Goal: Transaction & Acquisition: Purchase product/service

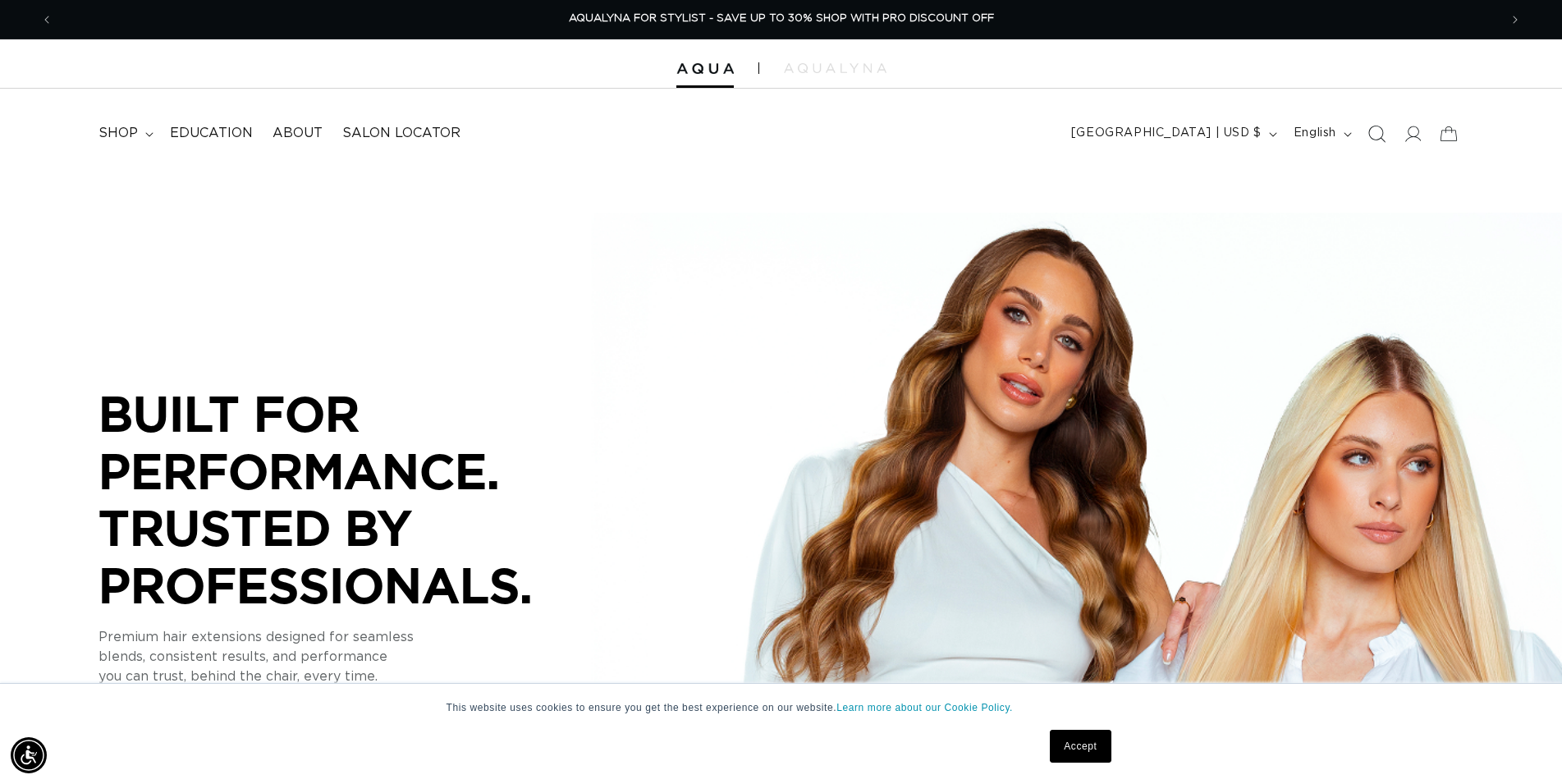
click at [1383, 135] on icon "Search" at bounding box center [1376, 133] width 17 height 17
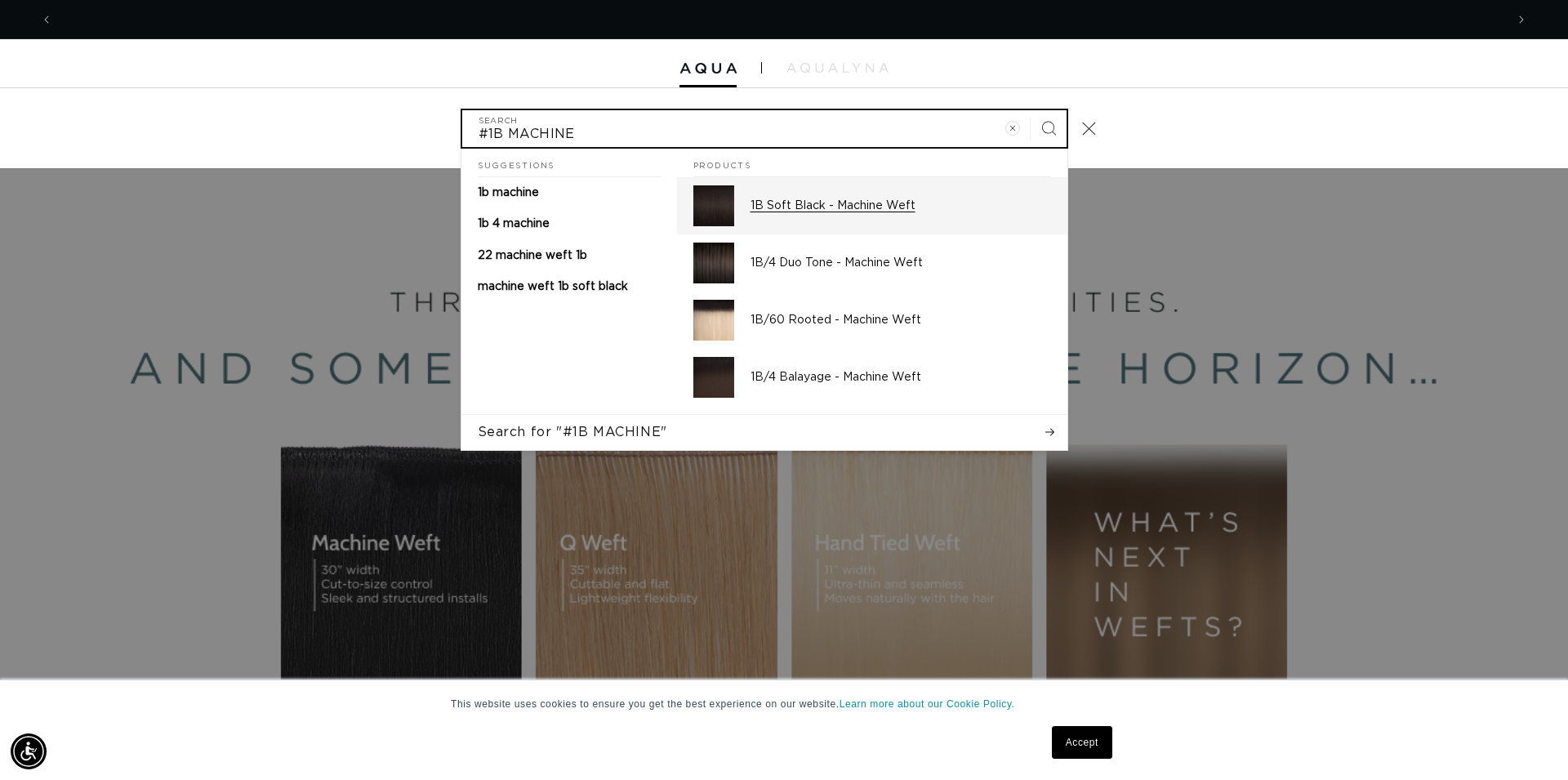
scroll to position [0, 1452]
type input "#1B MACHINE"
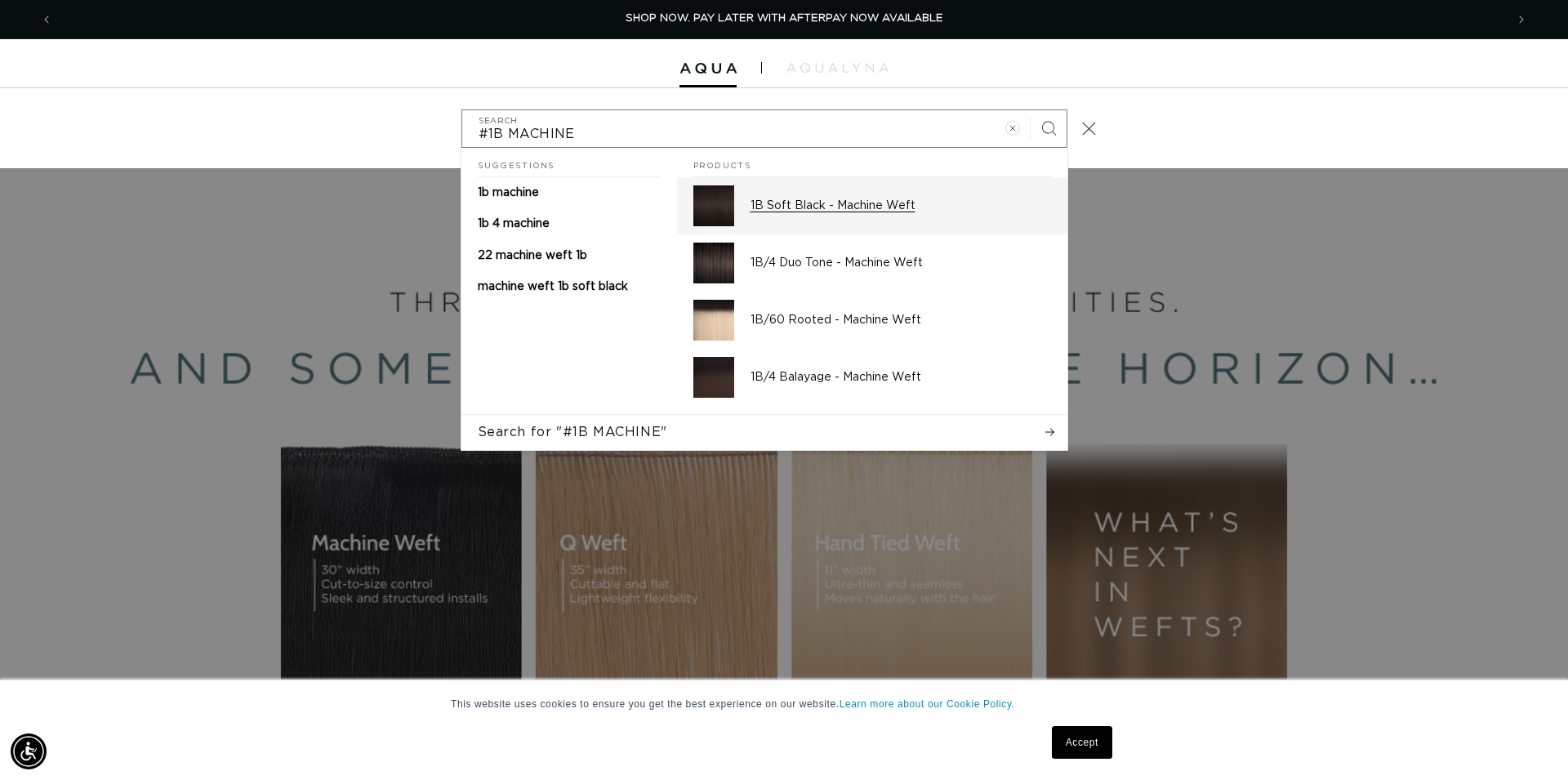
click at [852, 211] on p "1B Soft Black - Machine Weft" at bounding box center [900, 205] width 301 height 15
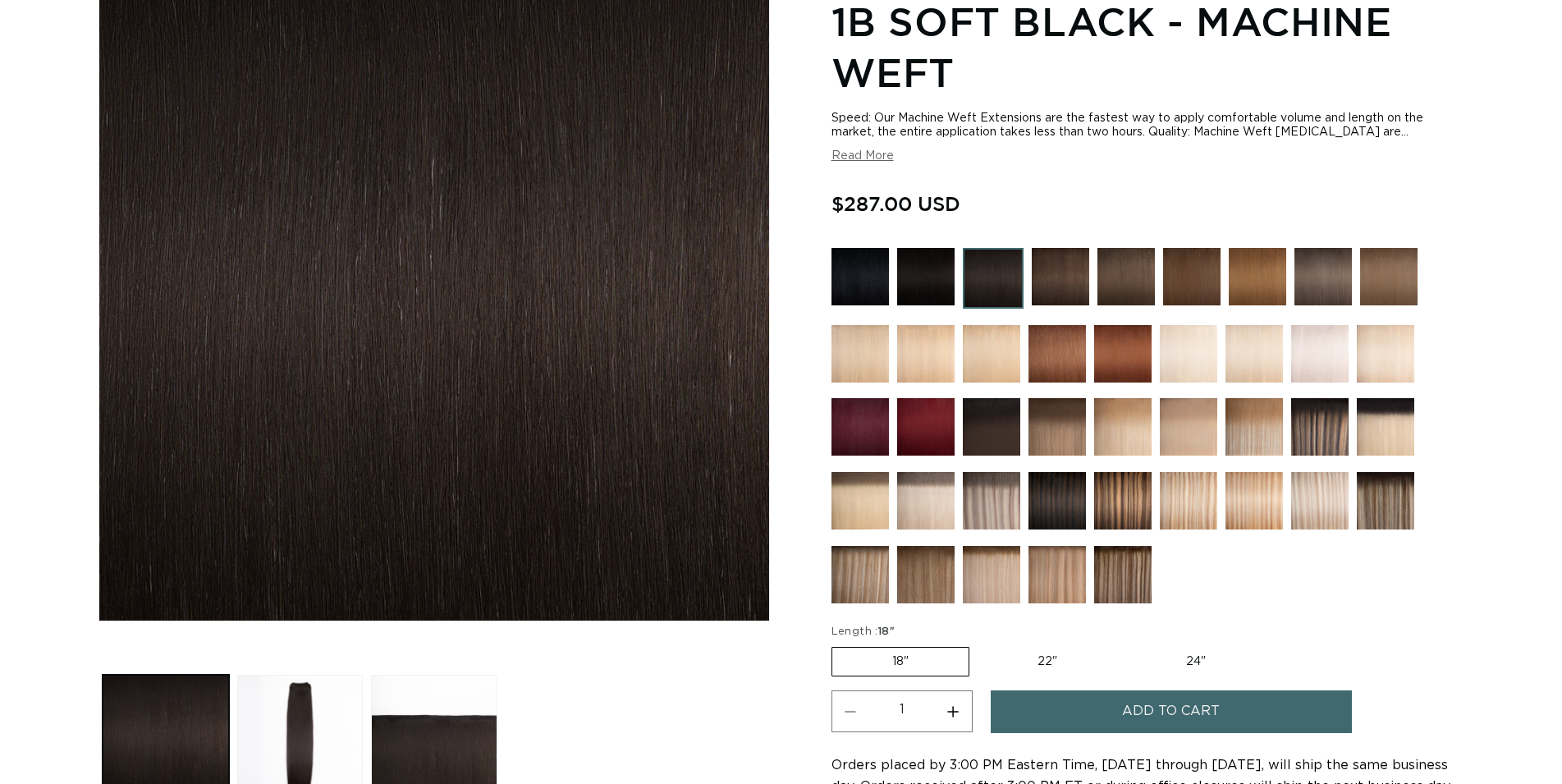
scroll to position [251, 0]
click at [1040, 651] on label "22" Variant sold out or unavailable" at bounding box center [1047, 661] width 139 height 28
click at [979, 645] on input "22" Variant sold out or unavailable" at bounding box center [978, 644] width 1 height 1
radio input "true"
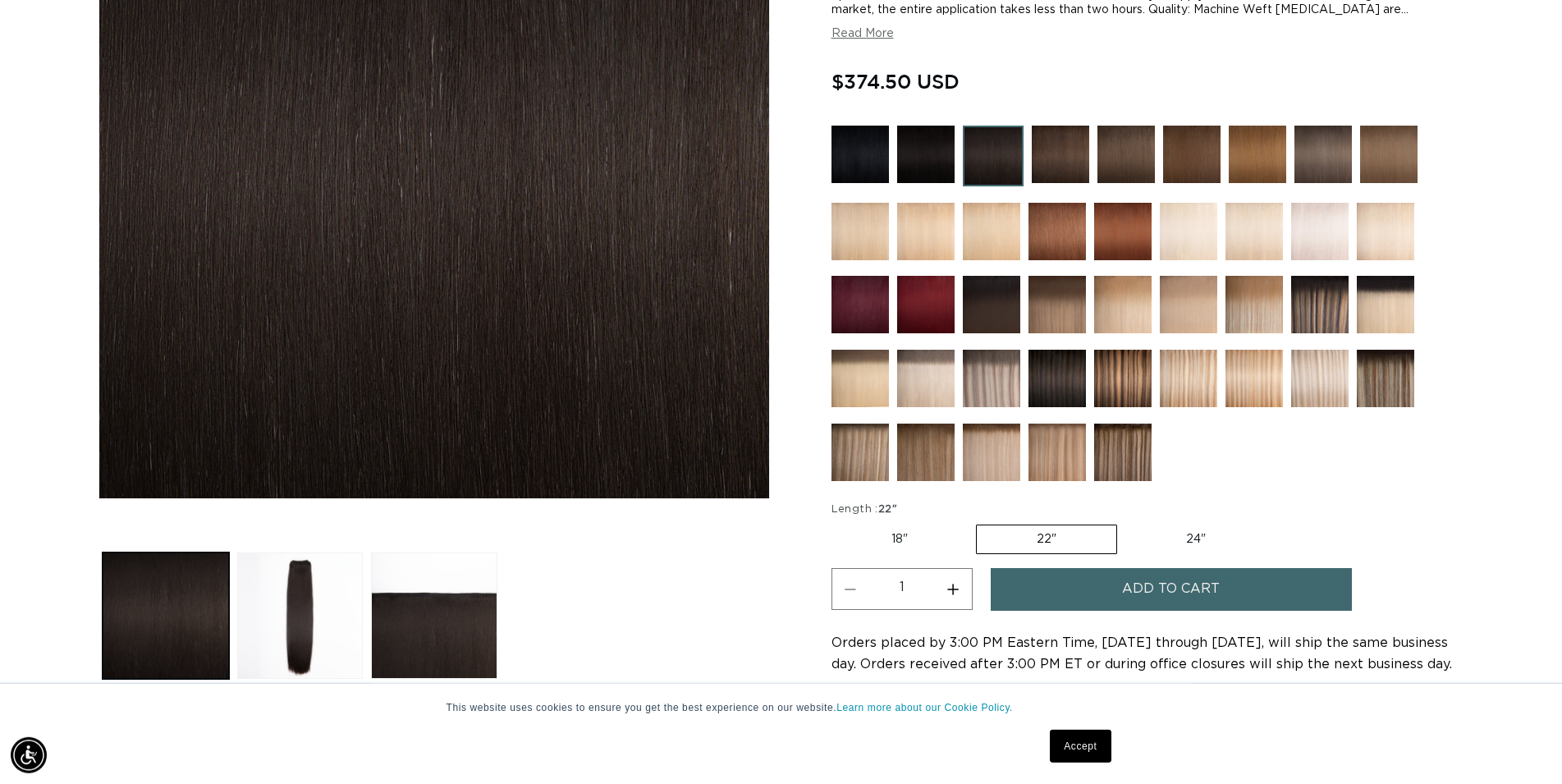
scroll to position [586, 0]
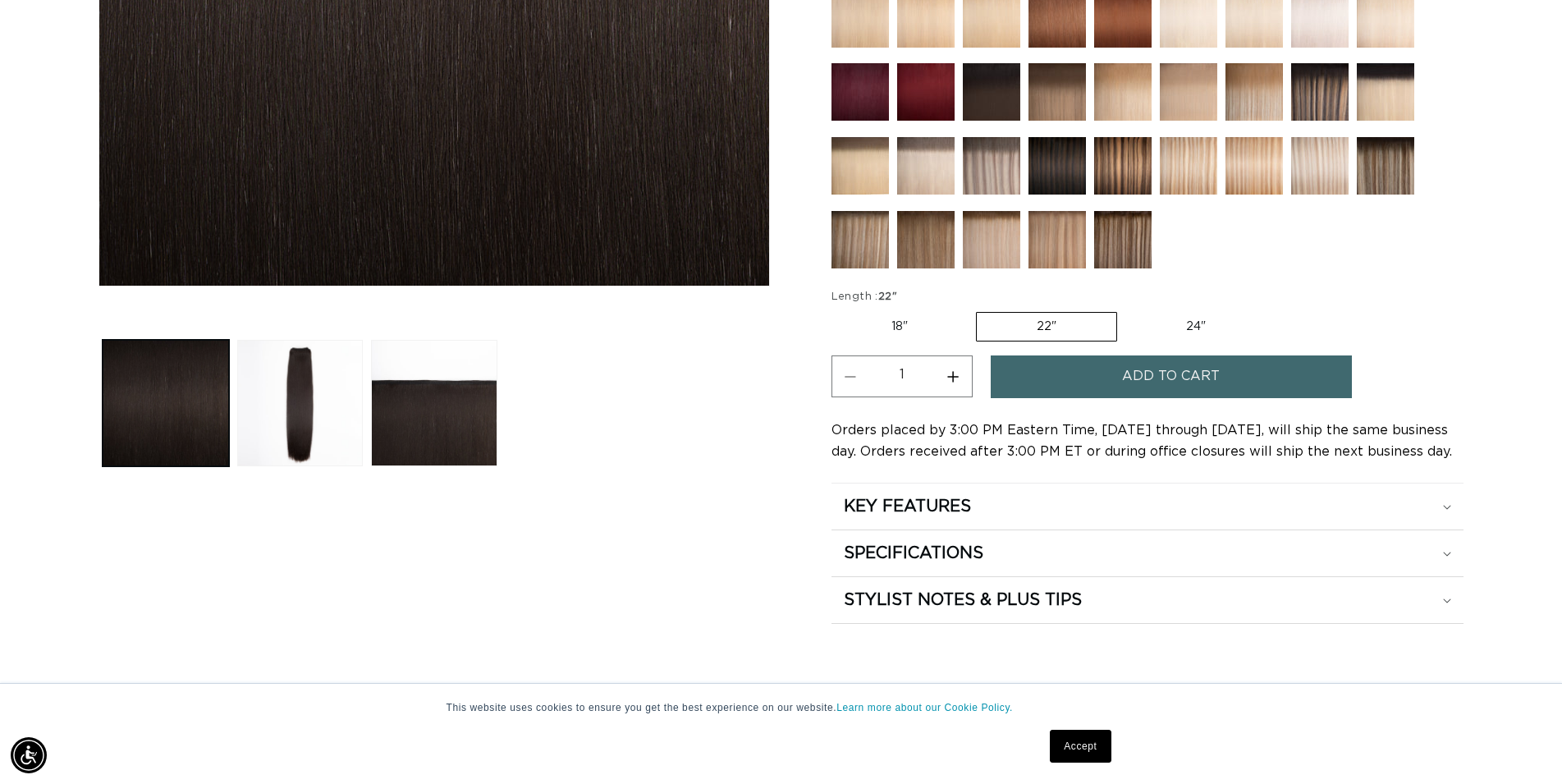
click at [1135, 359] on span "Add to cart" at bounding box center [1170, 376] width 97 height 42
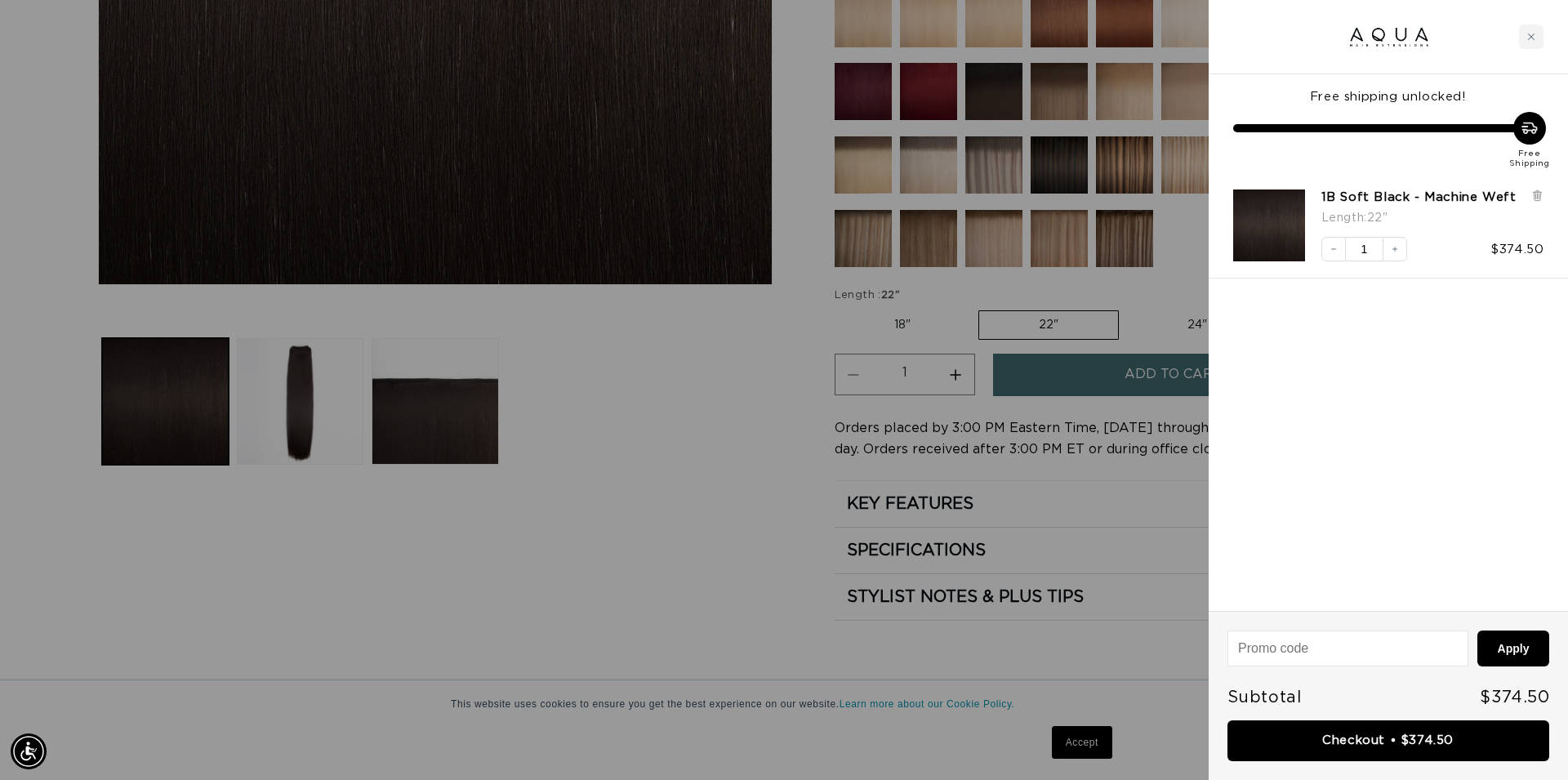
drag, startPoint x: 584, startPoint y: 483, endPoint x: 581, endPoint y: 416, distance: 67.1
click at [584, 482] on div at bounding box center [784, 390] width 1568 height 780
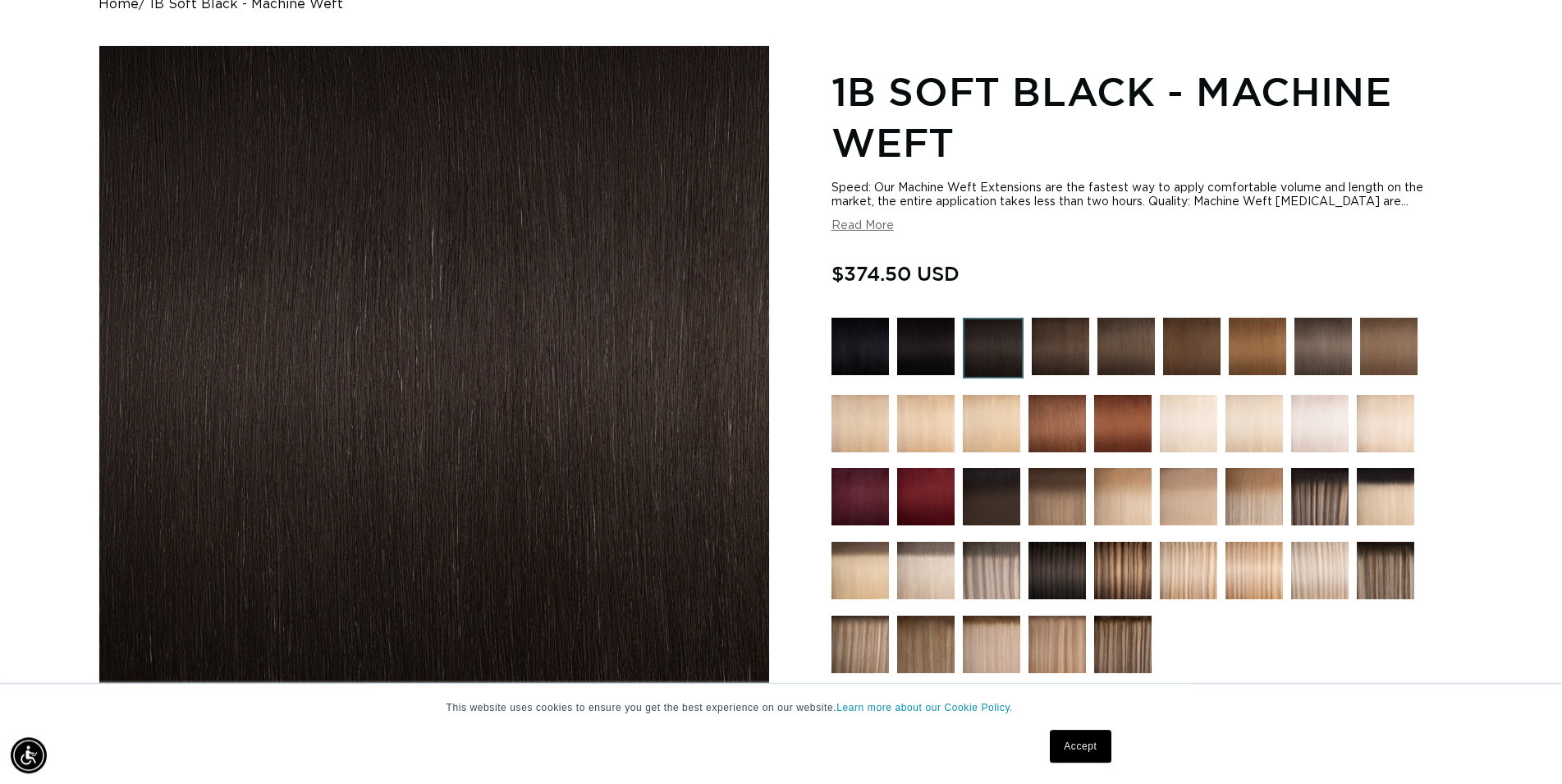
scroll to position [0, 0]
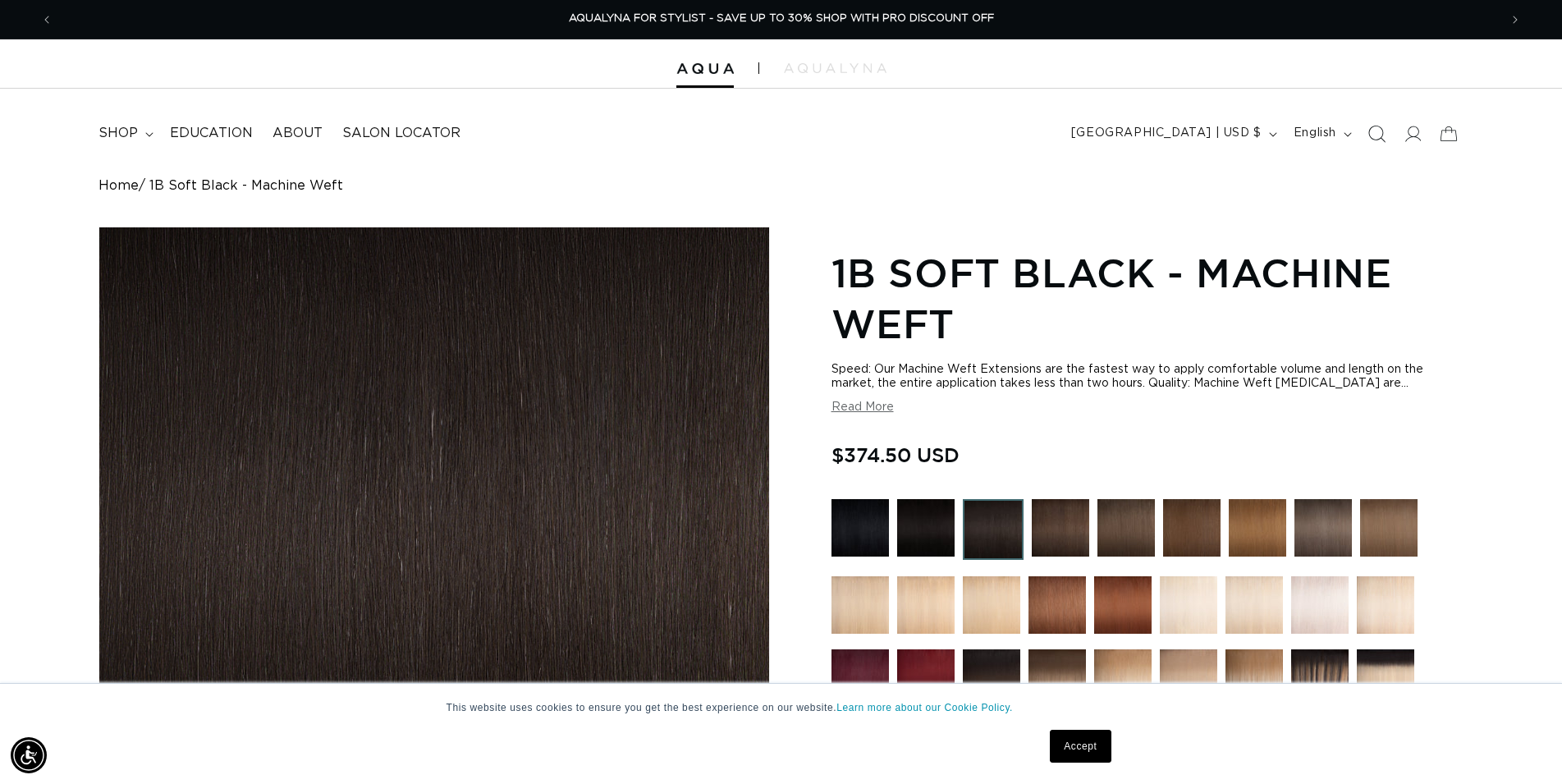
click at [1373, 134] on icon "Search" at bounding box center [1376, 133] width 17 height 17
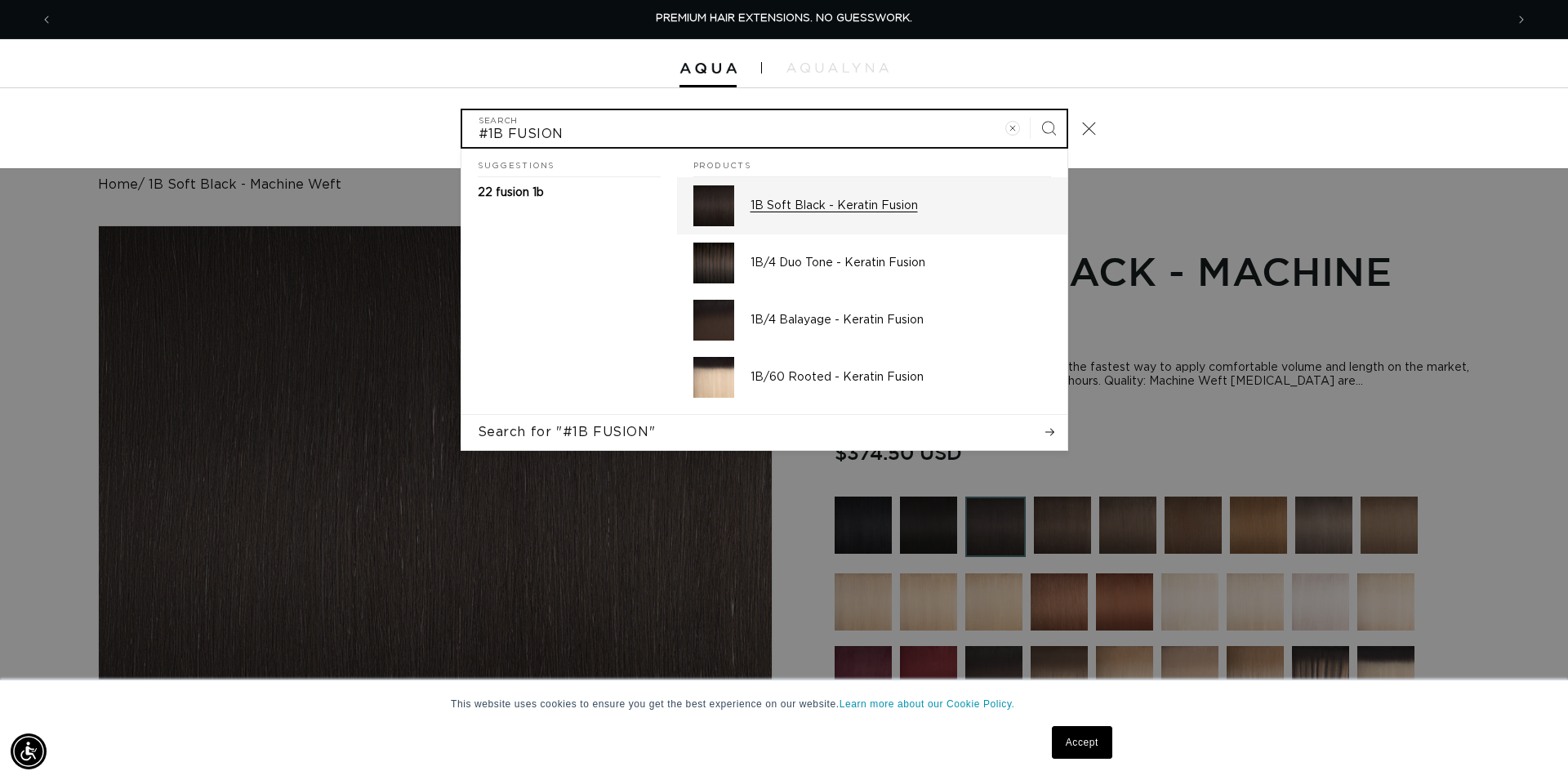
type input "#1B FUSION"
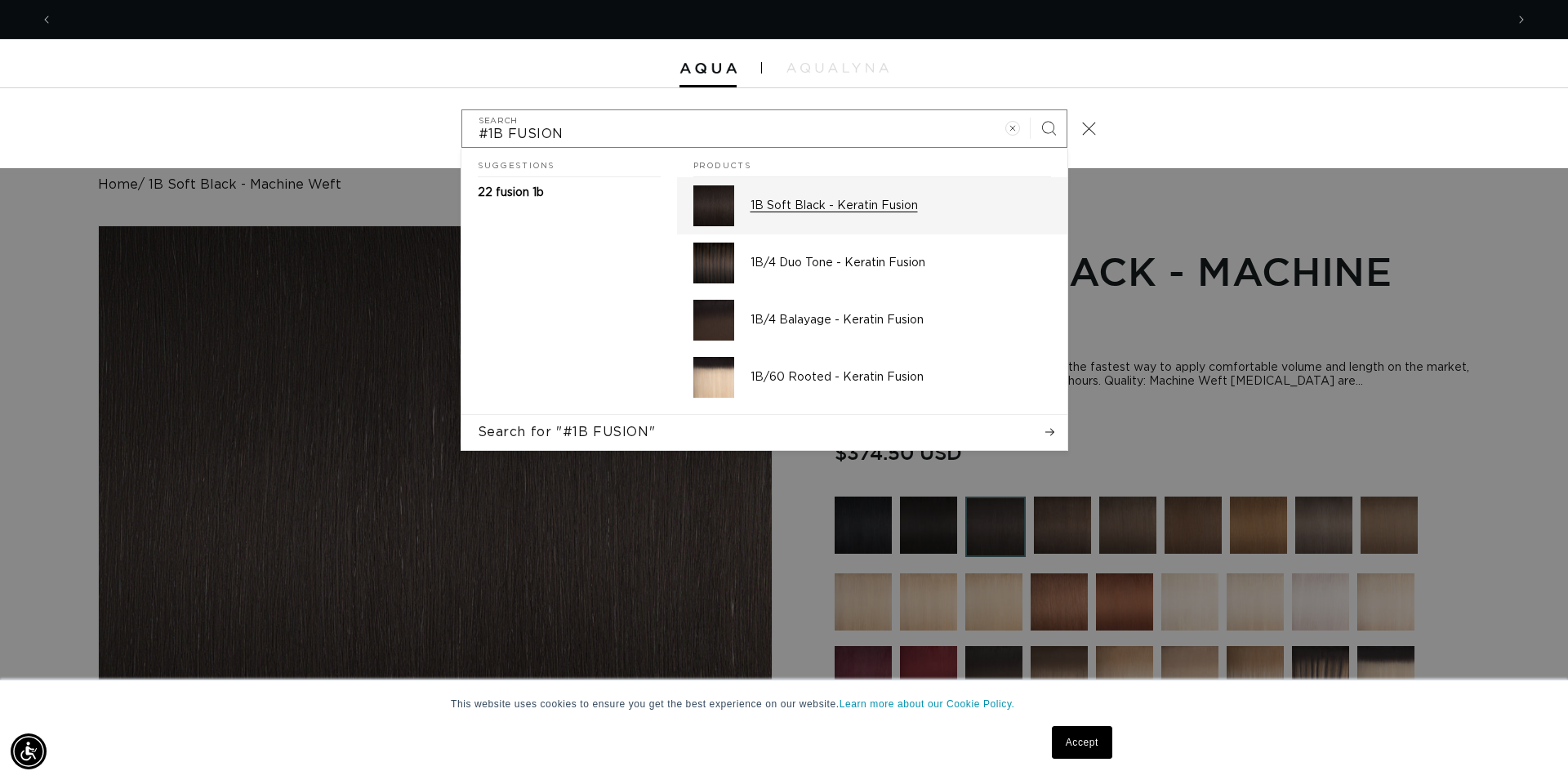
click at [792, 213] on p "1B Soft Black - Keratin Fusion" at bounding box center [900, 205] width 301 height 15
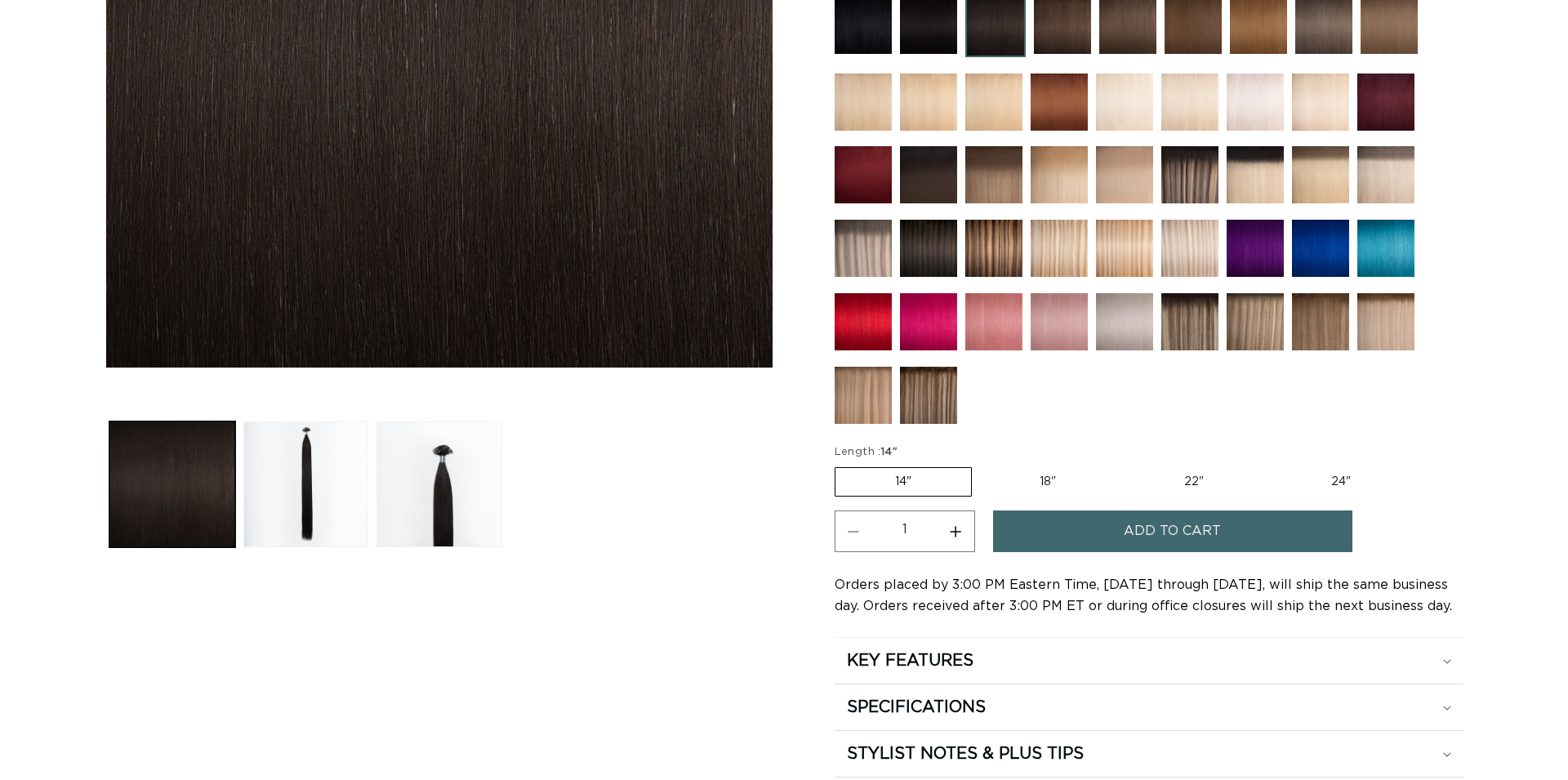
scroll to position [500, 0]
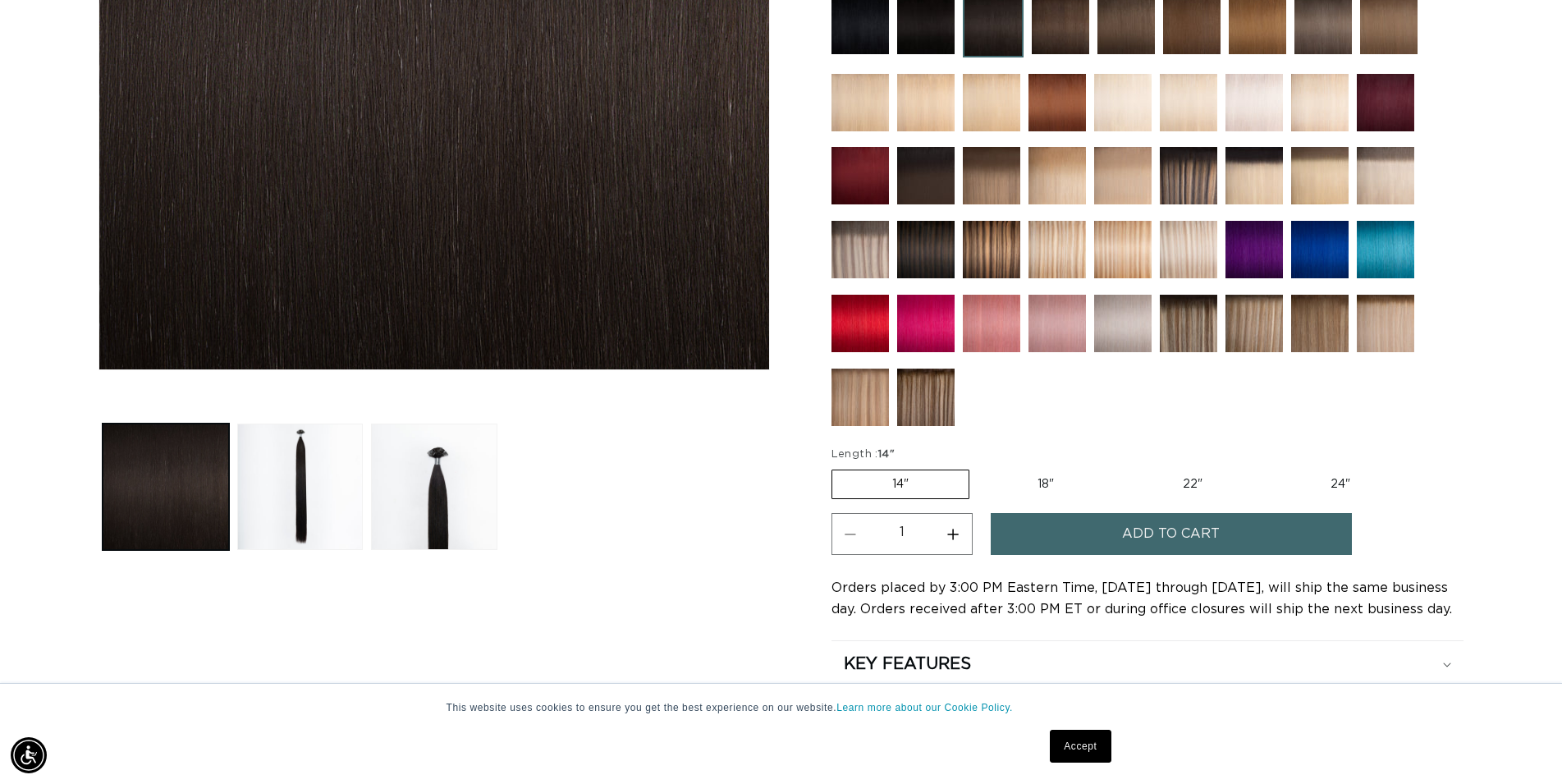
click at [1048, 475] on label "18" Variant sold out or unavailable" at bounding box center [1046, 484] width 136 height 28
click at [979, 467] on input "18" Variant sold out or unavailable" at bounding box center [978, 466] width 1 height 1
radio input "true"
click at [1164, 534] on span "Add to cart" at bounding box center [1170, 534] width 97 height 42
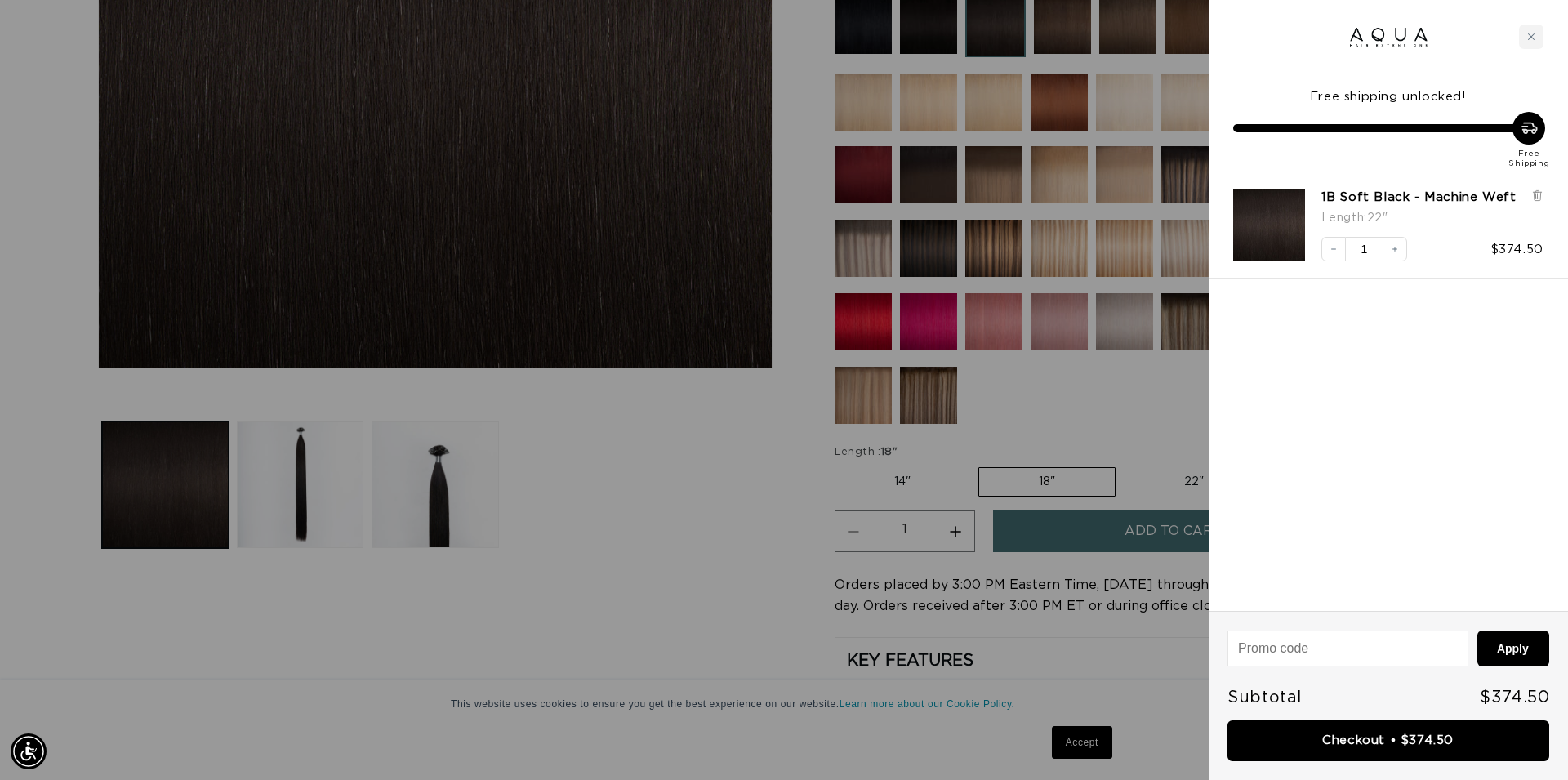
click at [783, 575] on div at bounding box center [784, 390] width 1568 height 780
click at [1535, 197] on icon at bounding box center [1537, 196] width 7 height 9
click at [1436, 746] on link "Checkout • $374.50" at bounding box center [1388, 741] width 322 height 42
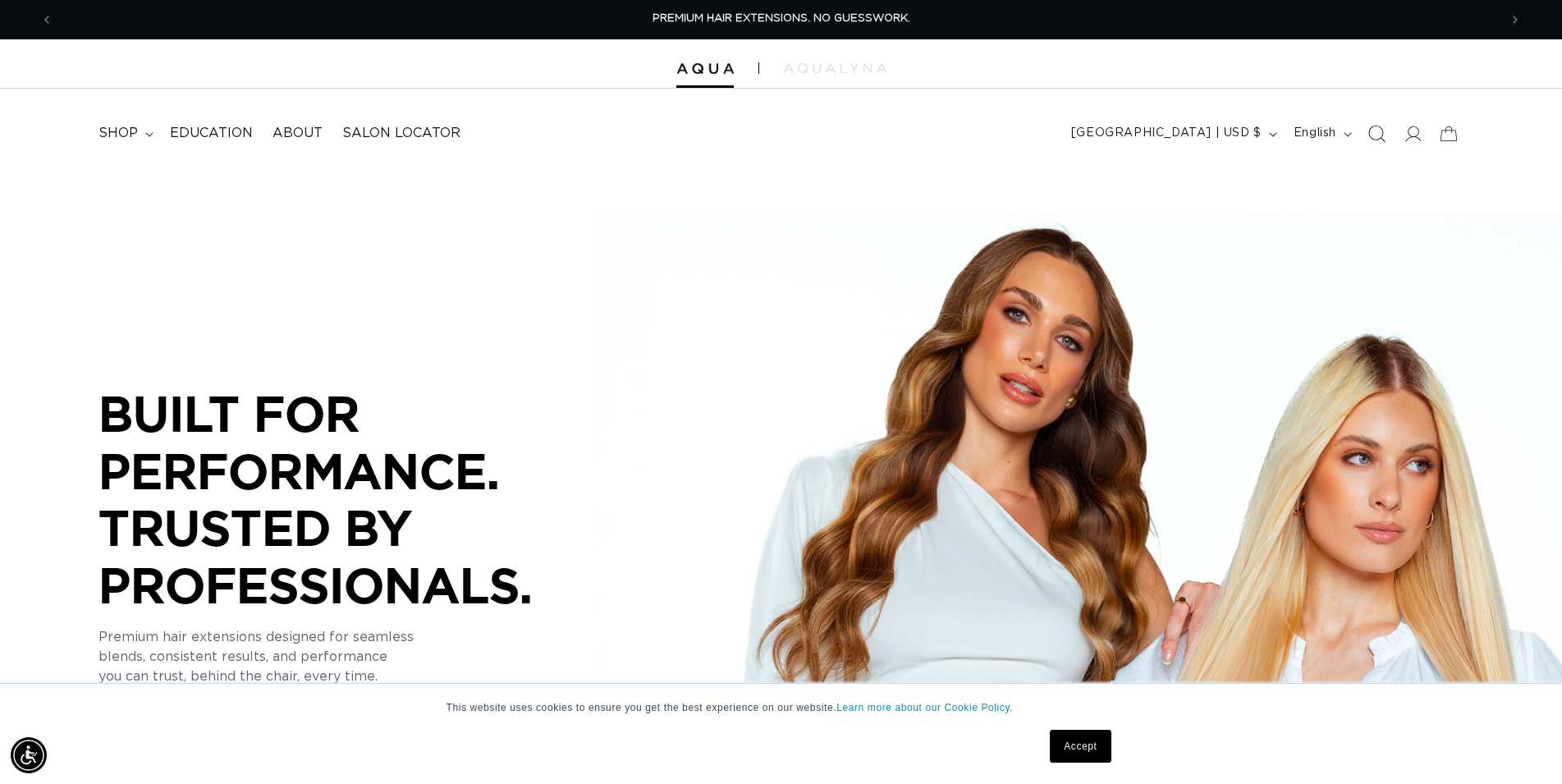
click at [1377, 140] on icon "Search" at bounding box center [1376, 133] width 17 height 17
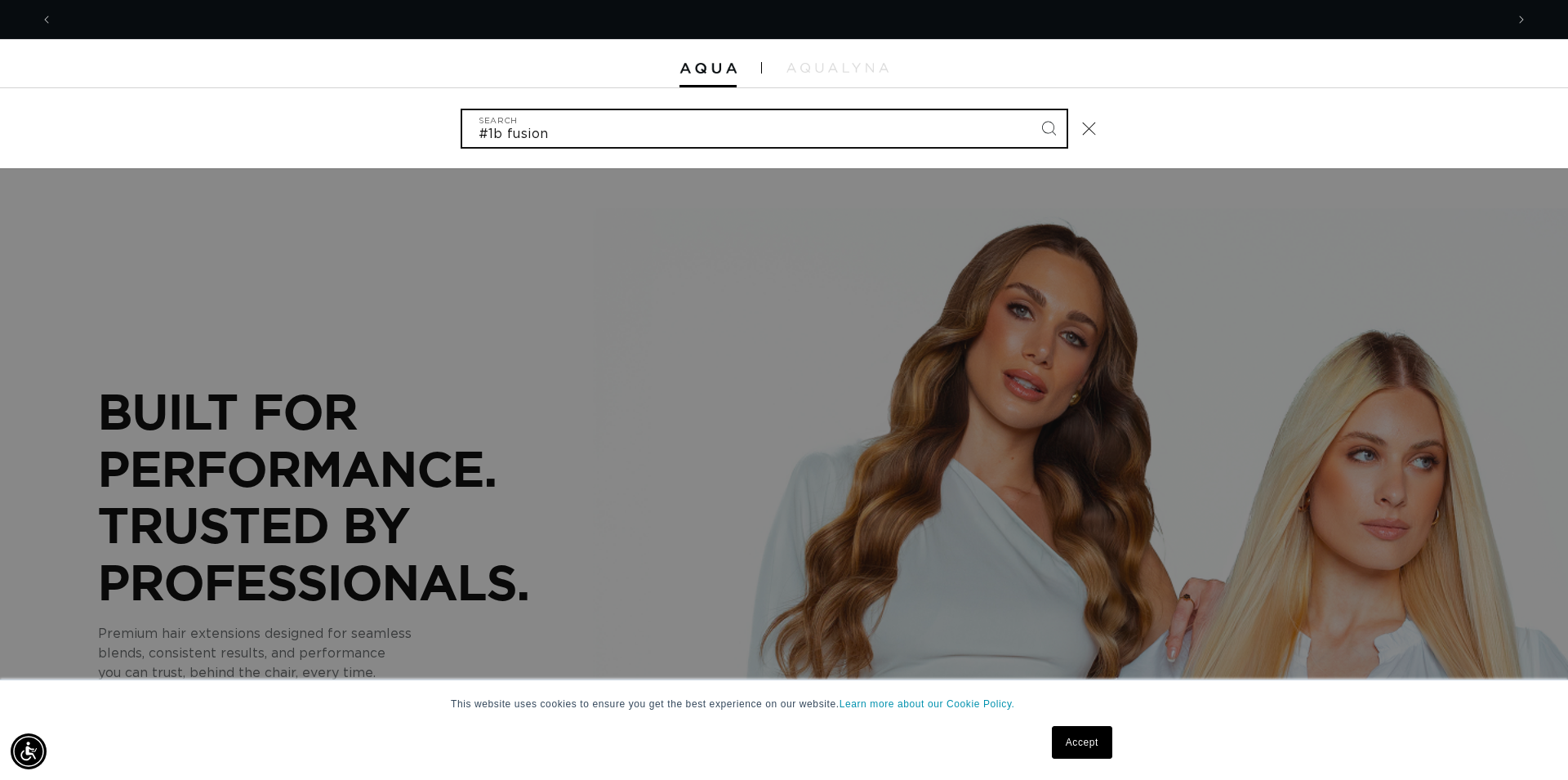
scroll to position [0, 1452]
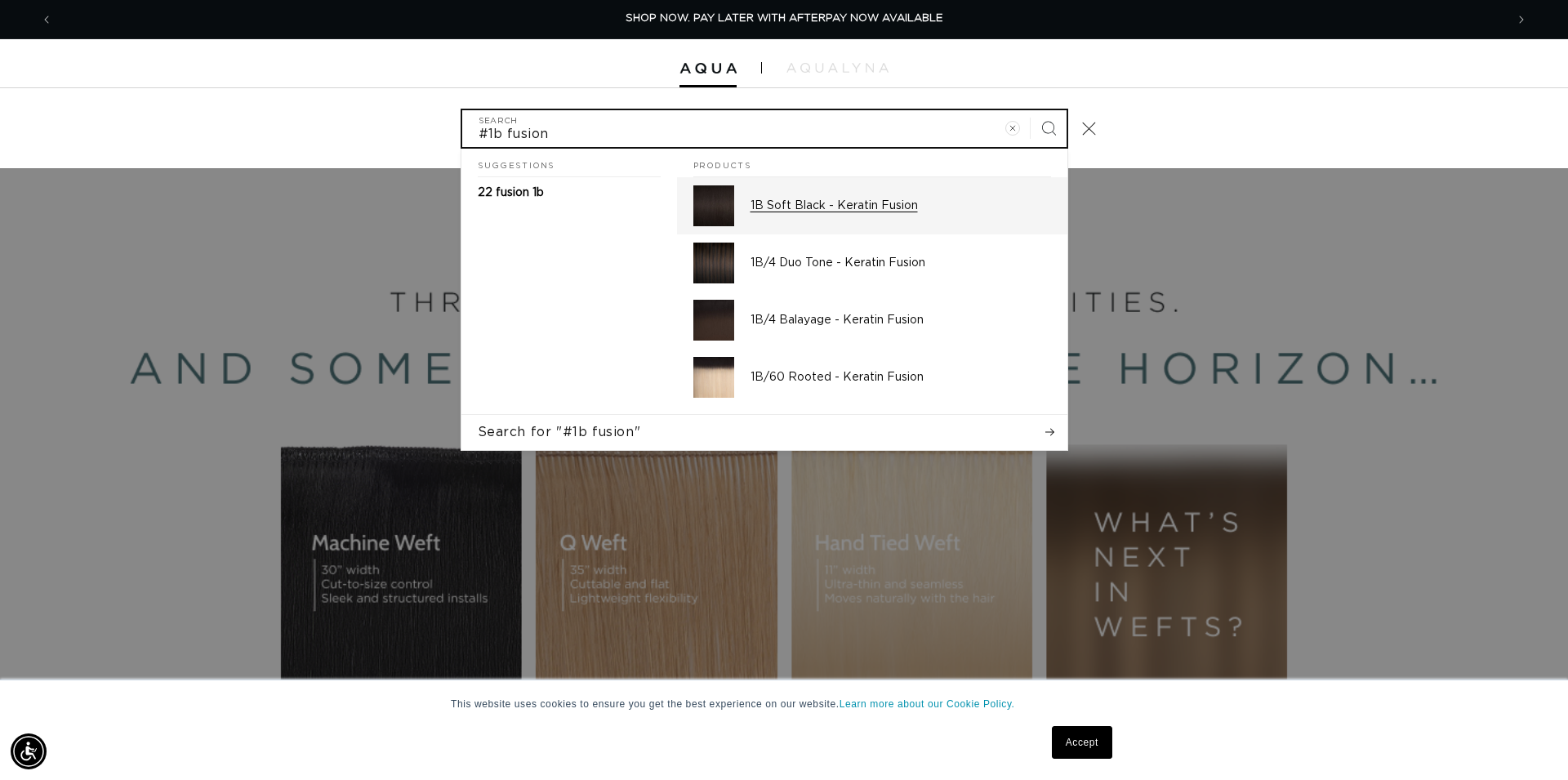
type input "#1b fusion"
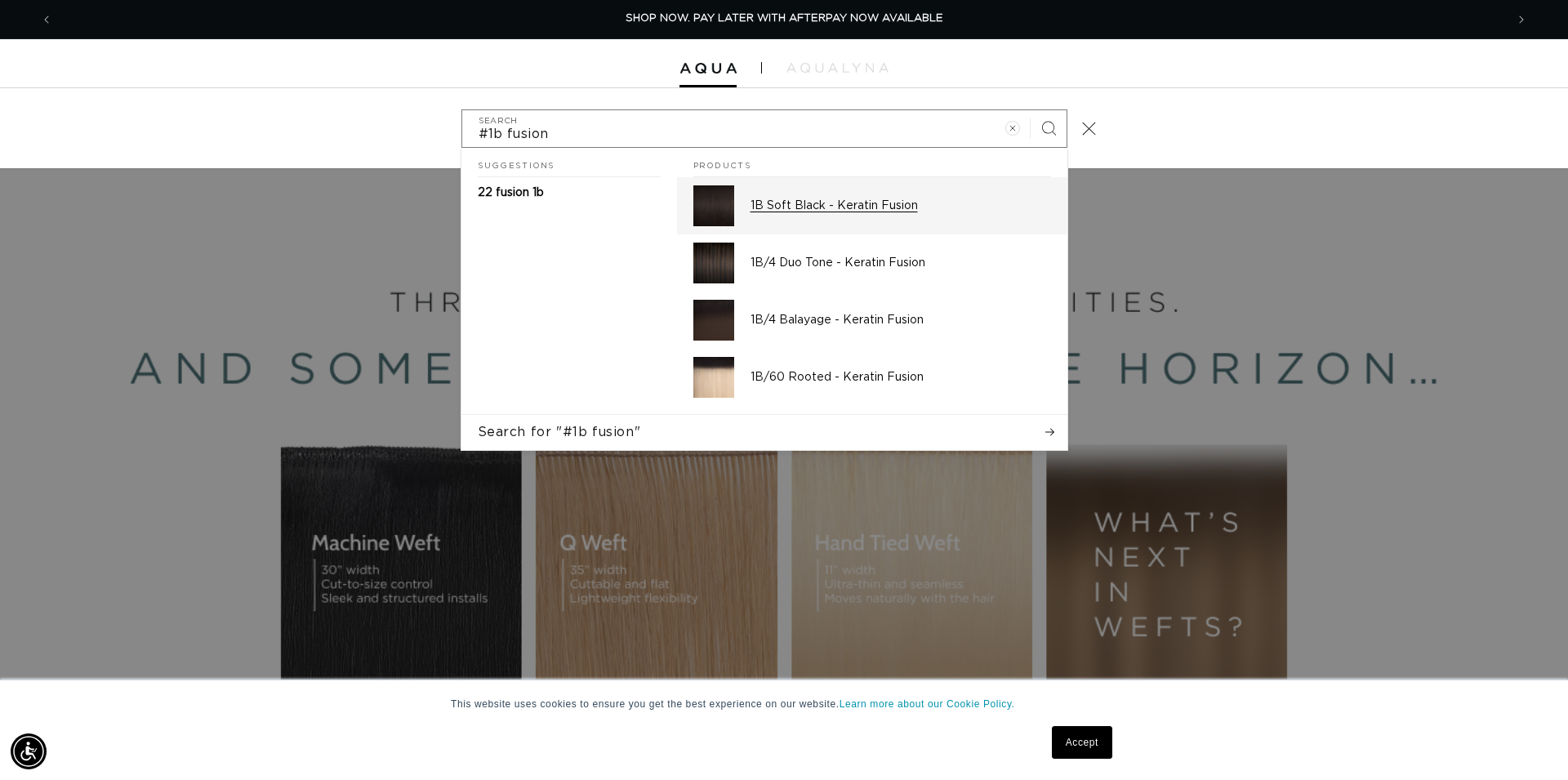
click at [918, 204] on p "1B Soft Black - Keratin Fusion" at bounding box center [900, 205] width 301 height 15
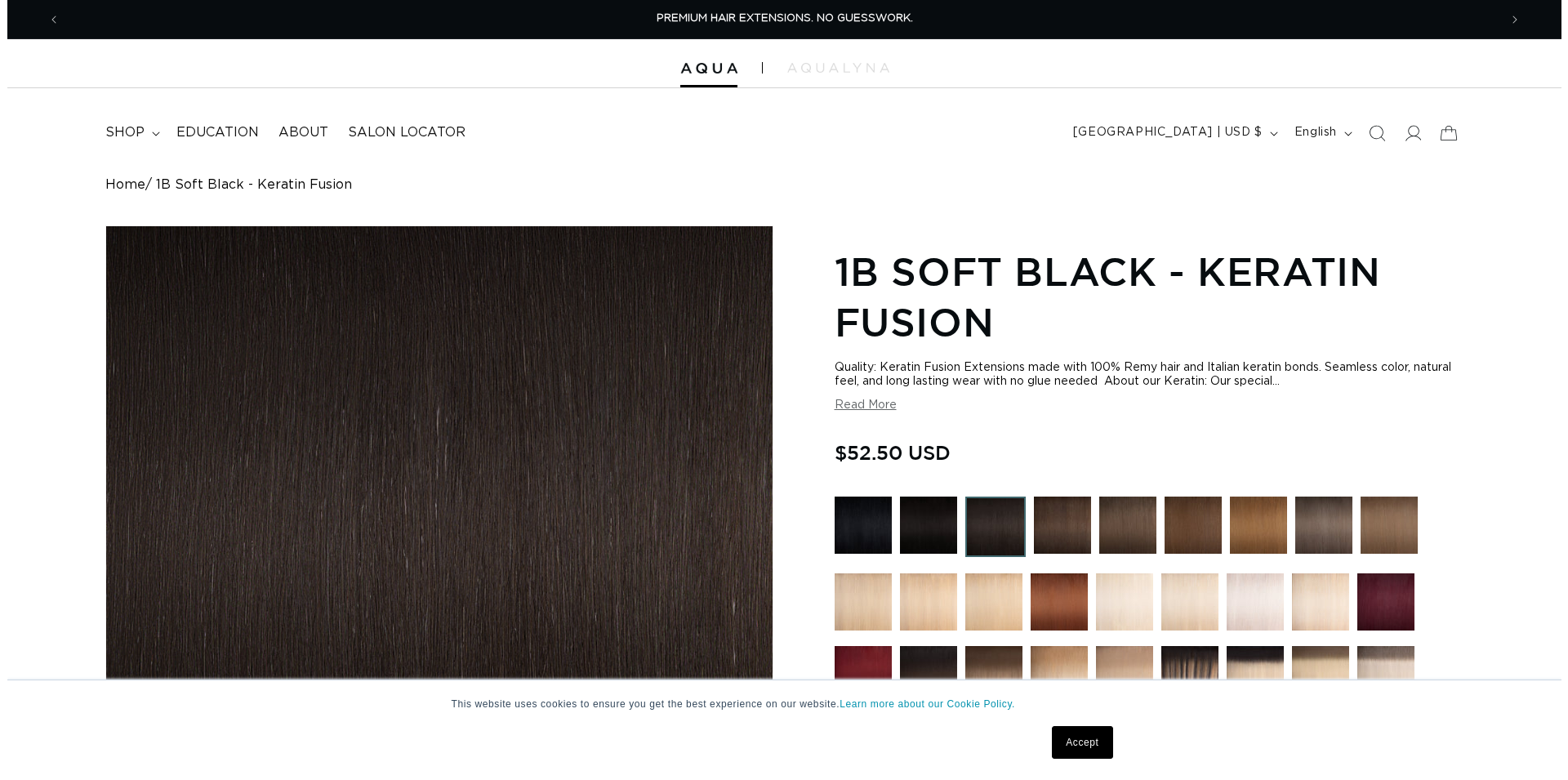
scroll to position [500, 0]
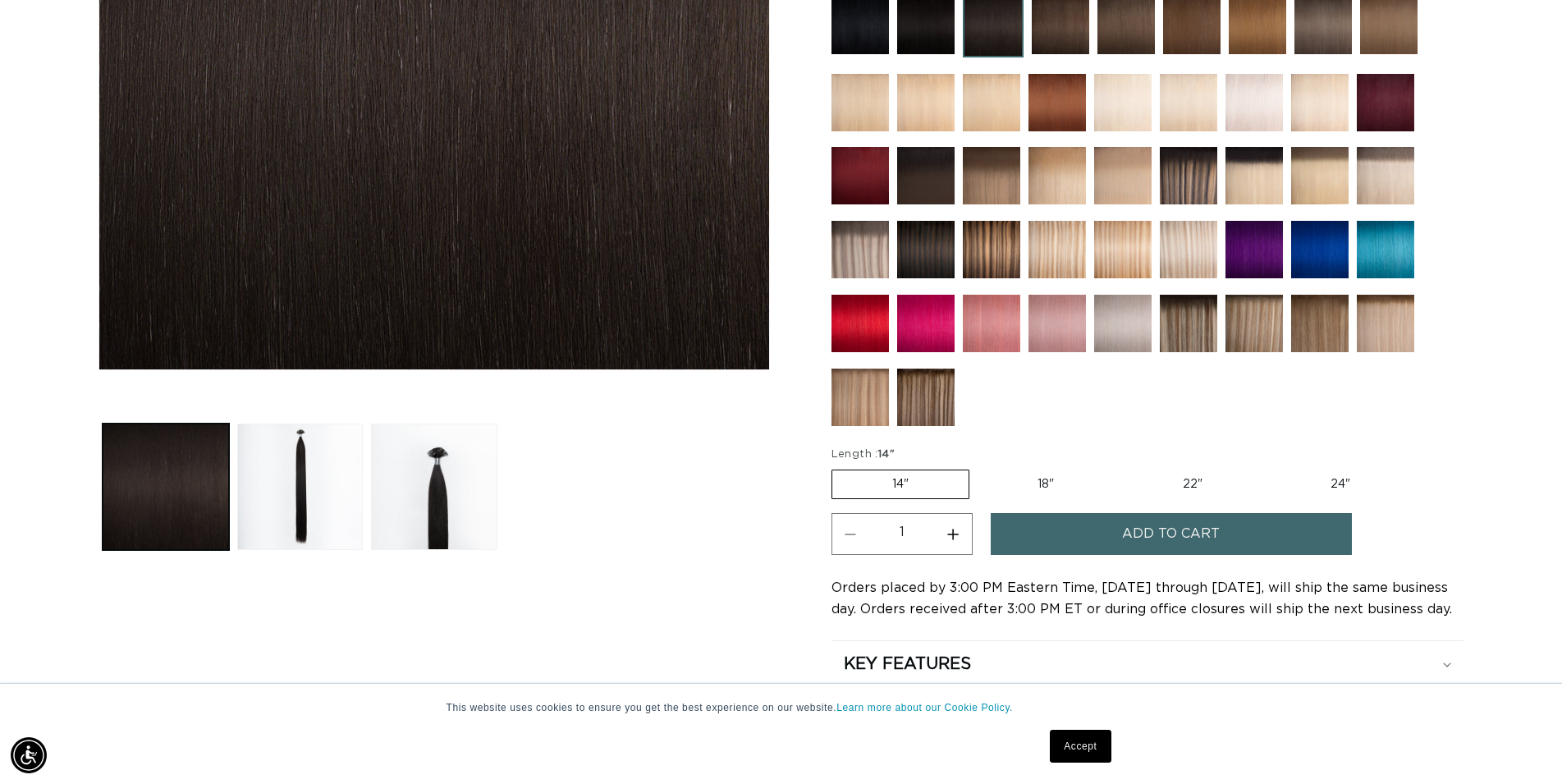
click at [1016, 478] on label "18" Variant sold out or unavailable" at bounding box center [1046, 484] width 136 height 28
click at [979, 467] on input "18" Variant sold out or unavailable" at bounding box center [978, 466] width 1 height 1
radio input "true"
click at [1112, 540] on button "Add to cart" at bounding box center [1171, 534] width 361 height 42
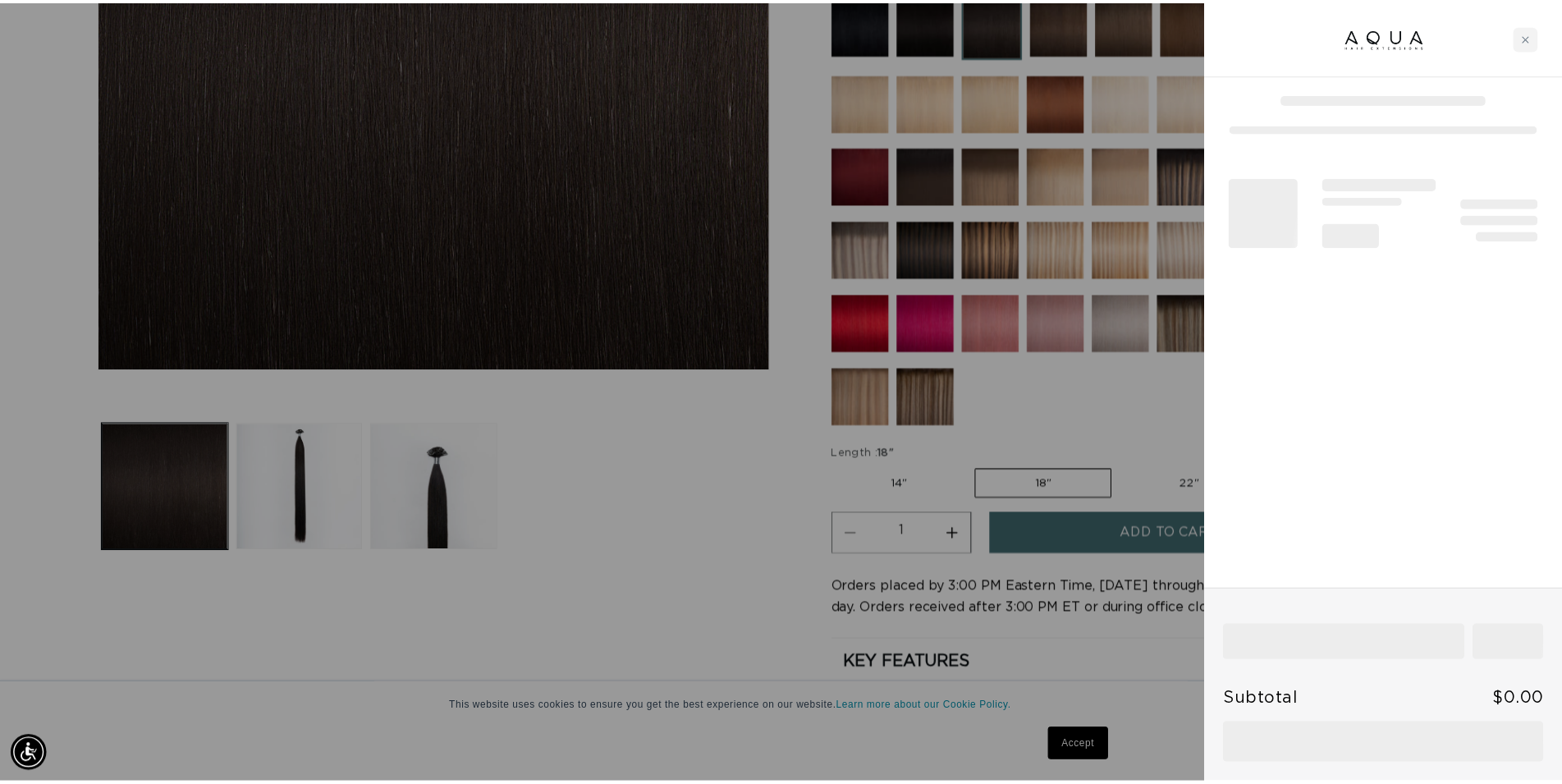
scroll to position [0, 1459]
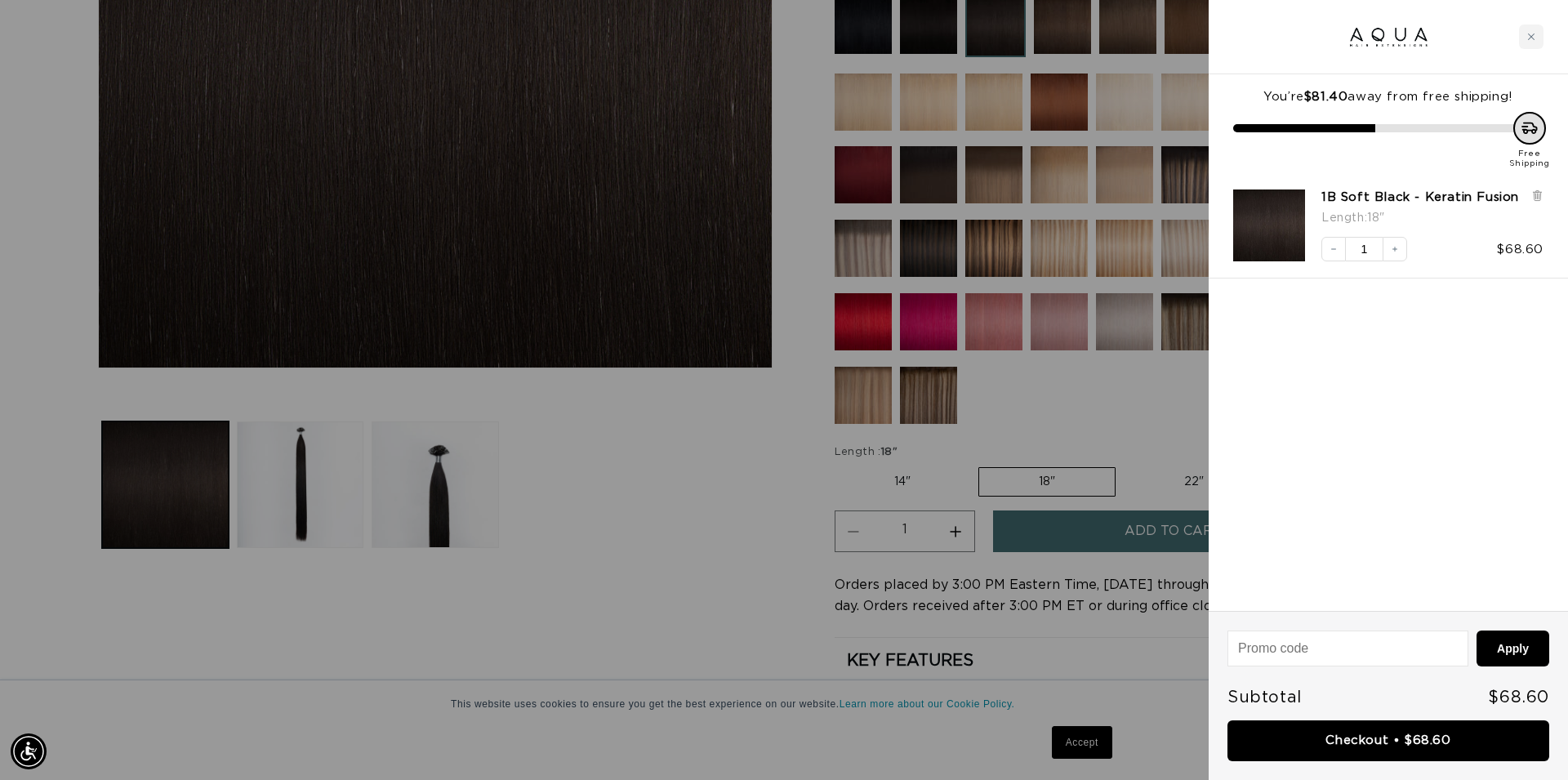
click at [723, 491] on div at bounding box center [784, 390] width 1568 height 780
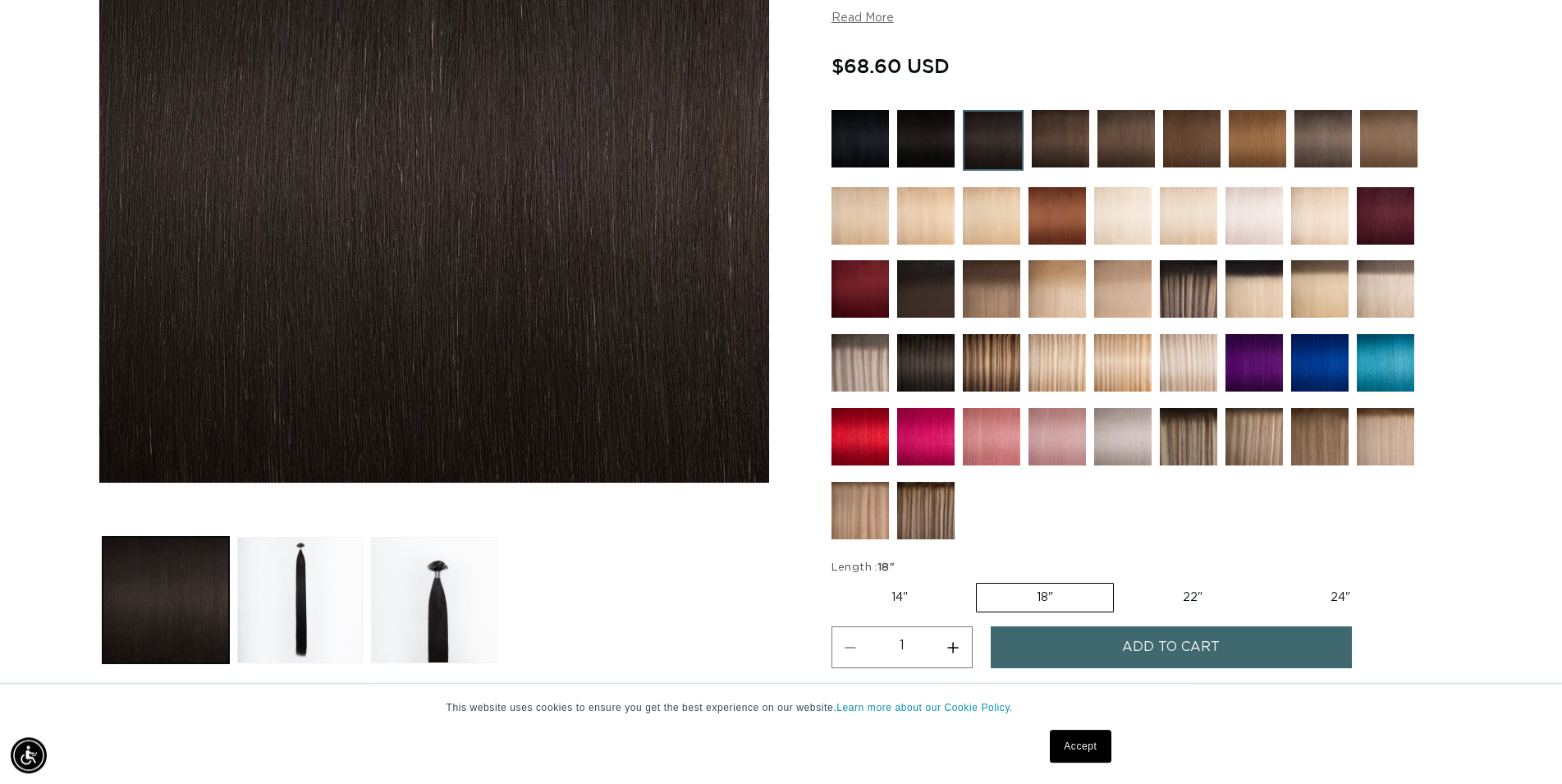
scroll to position [251, 0]
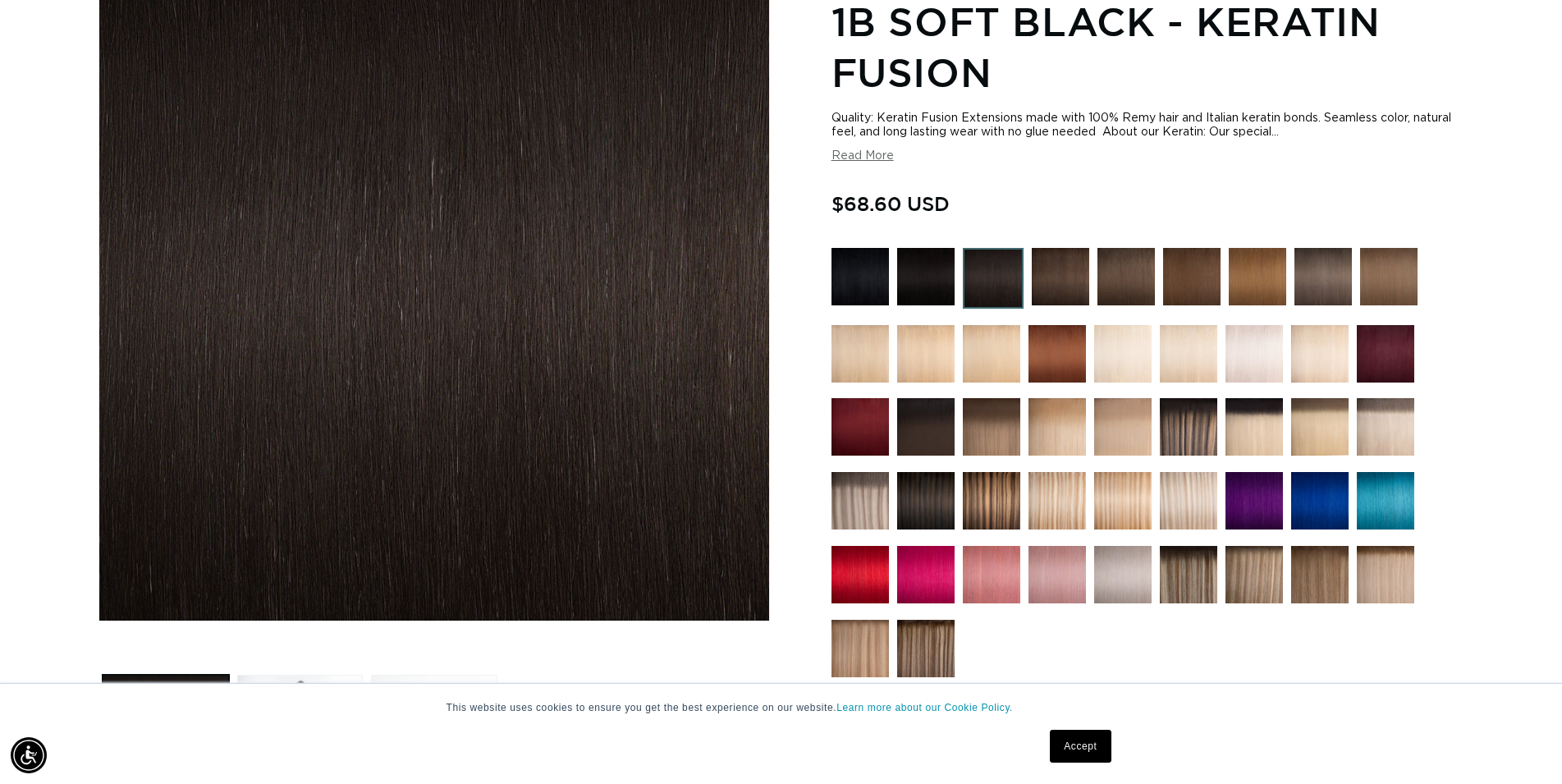
click at [1052, 279] on img at bounding box center [1060, 276] width 58 height 58
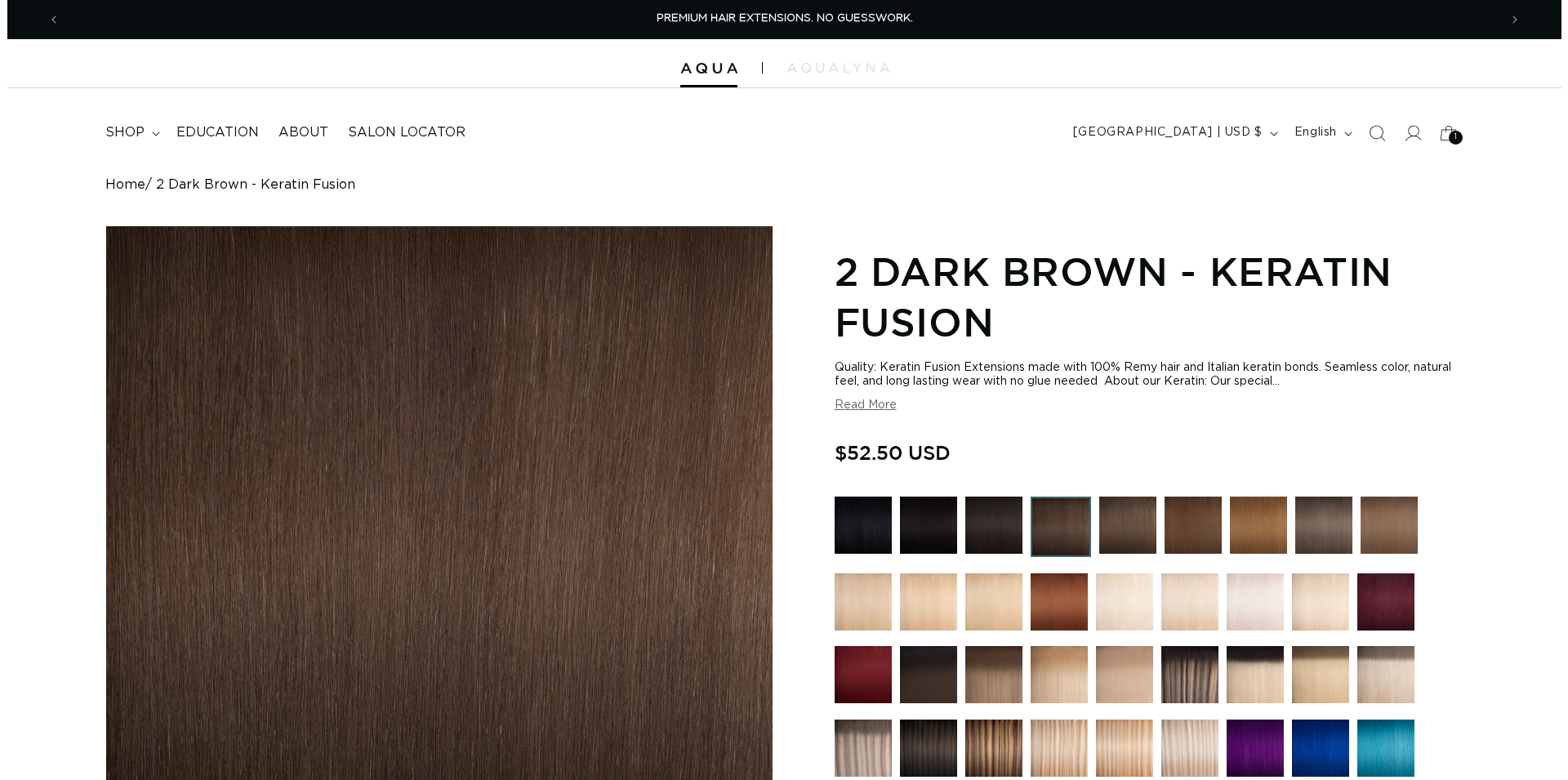
scroll to position [500, 0]
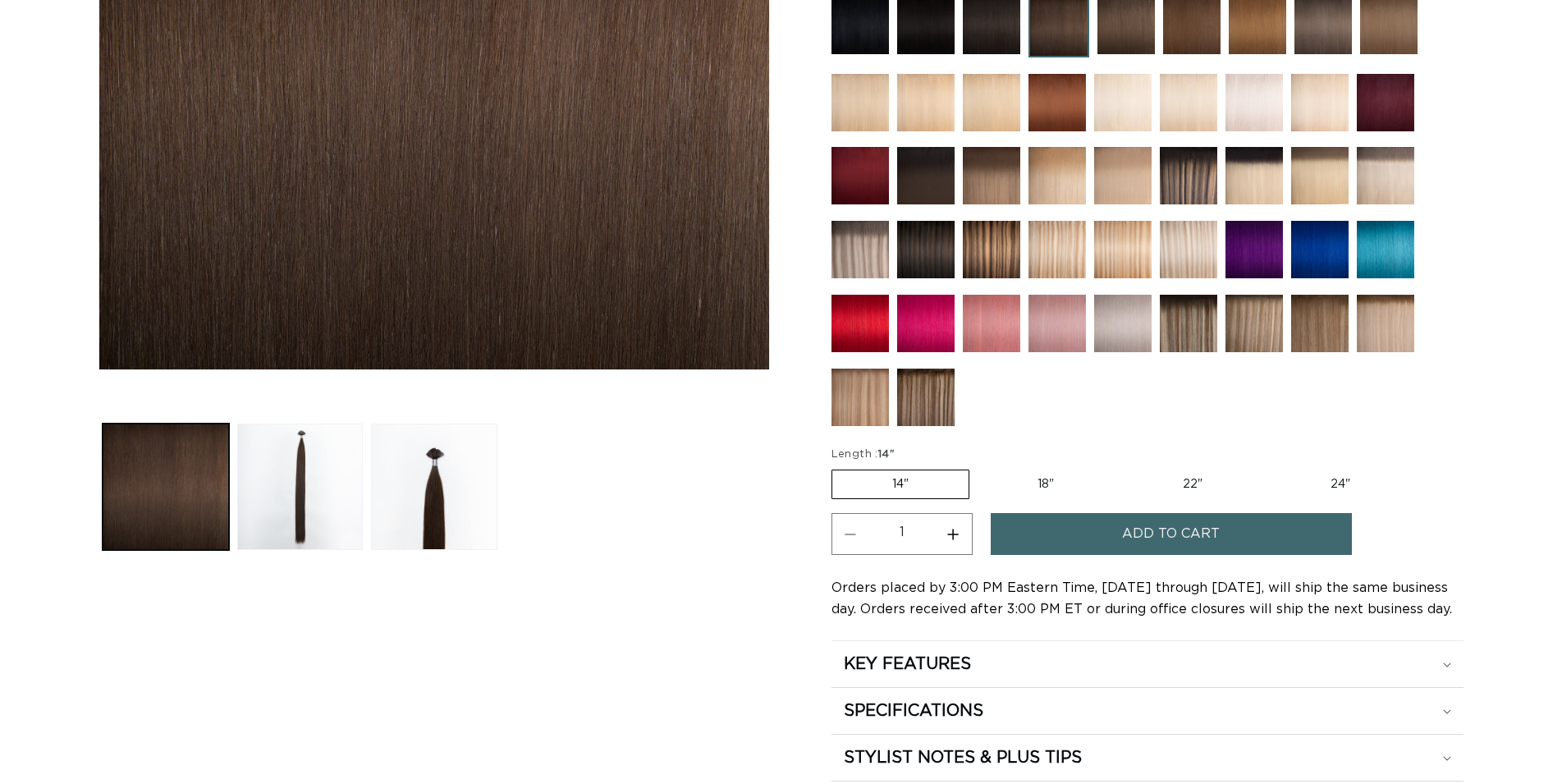
click at [1044, 485] on label "18" Variant sold out or unavailable" at bounding box center [1046, 484] width 136 height 28
click at [979, 467] on input "18" Variant sold out or unavailable" at bounding box center [978, 466] width 1 height 1
radio input "true"
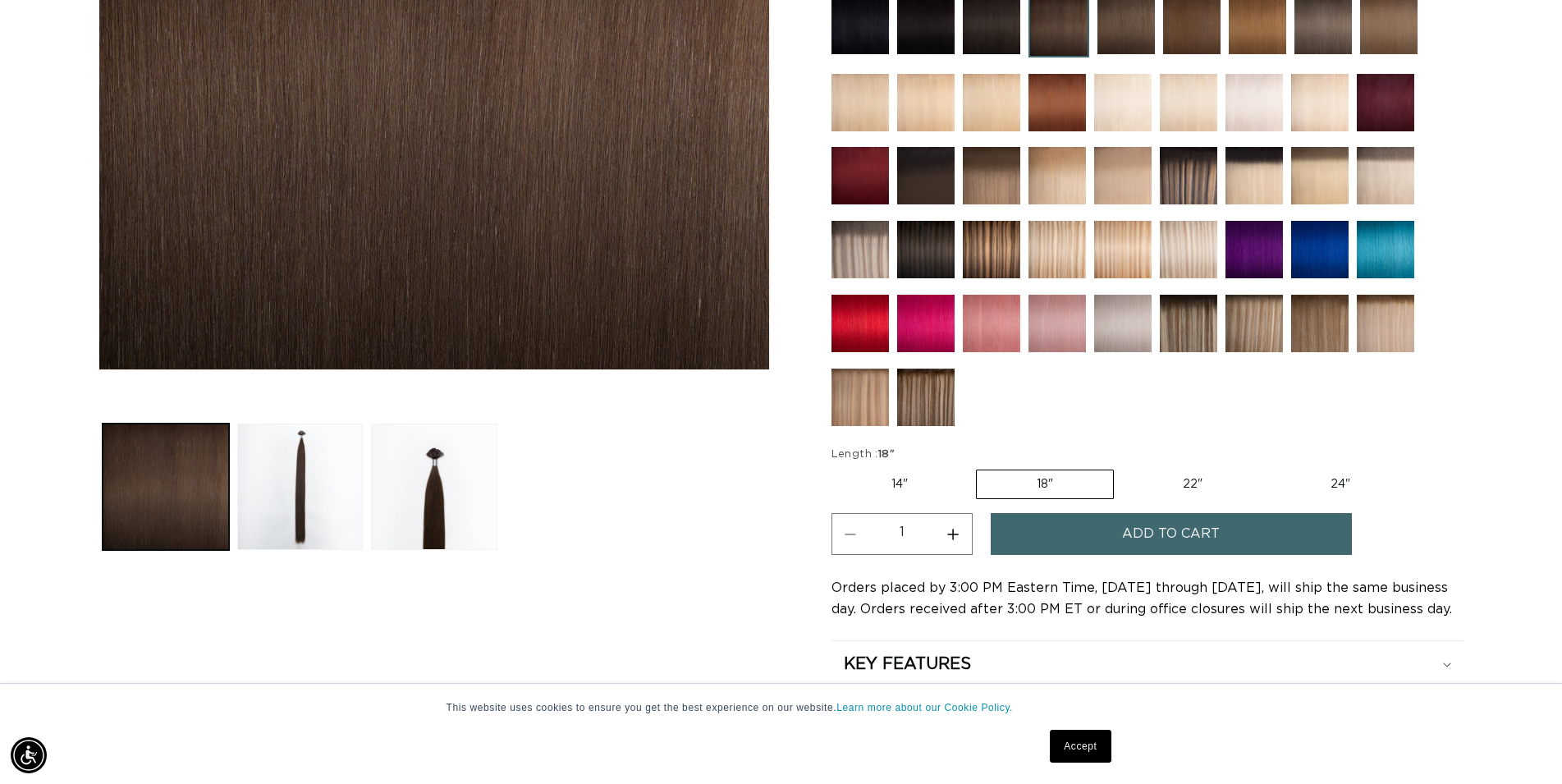
click at [1118, 544] on button "Add to cart" at bounding box center [1171, 534] width 361 height 42
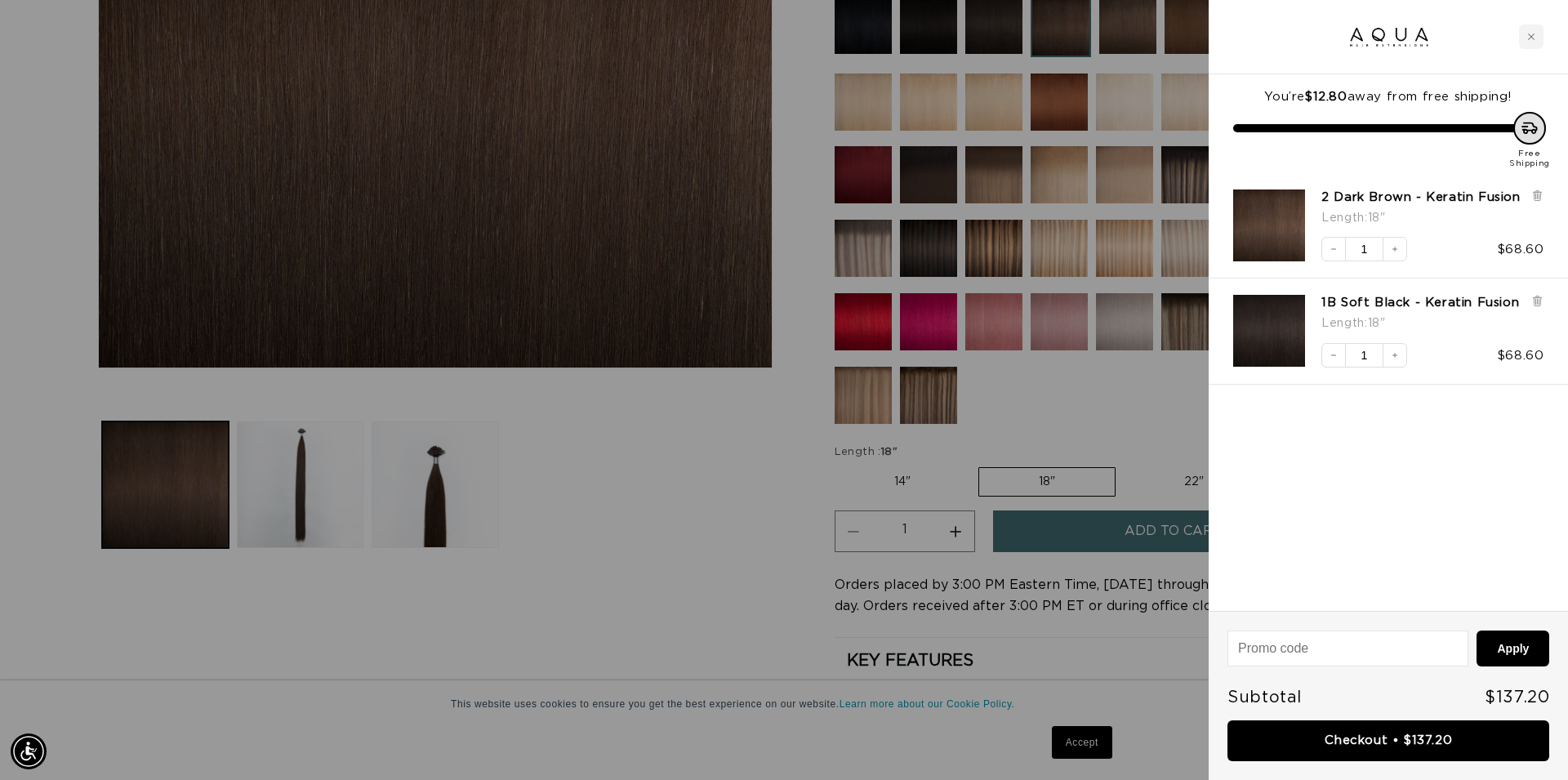
scroll to position [0, 1452]
click at [1363, 731] on link "Checkout • $137.20" at bounding box center [1388, 741] width 322 height 42
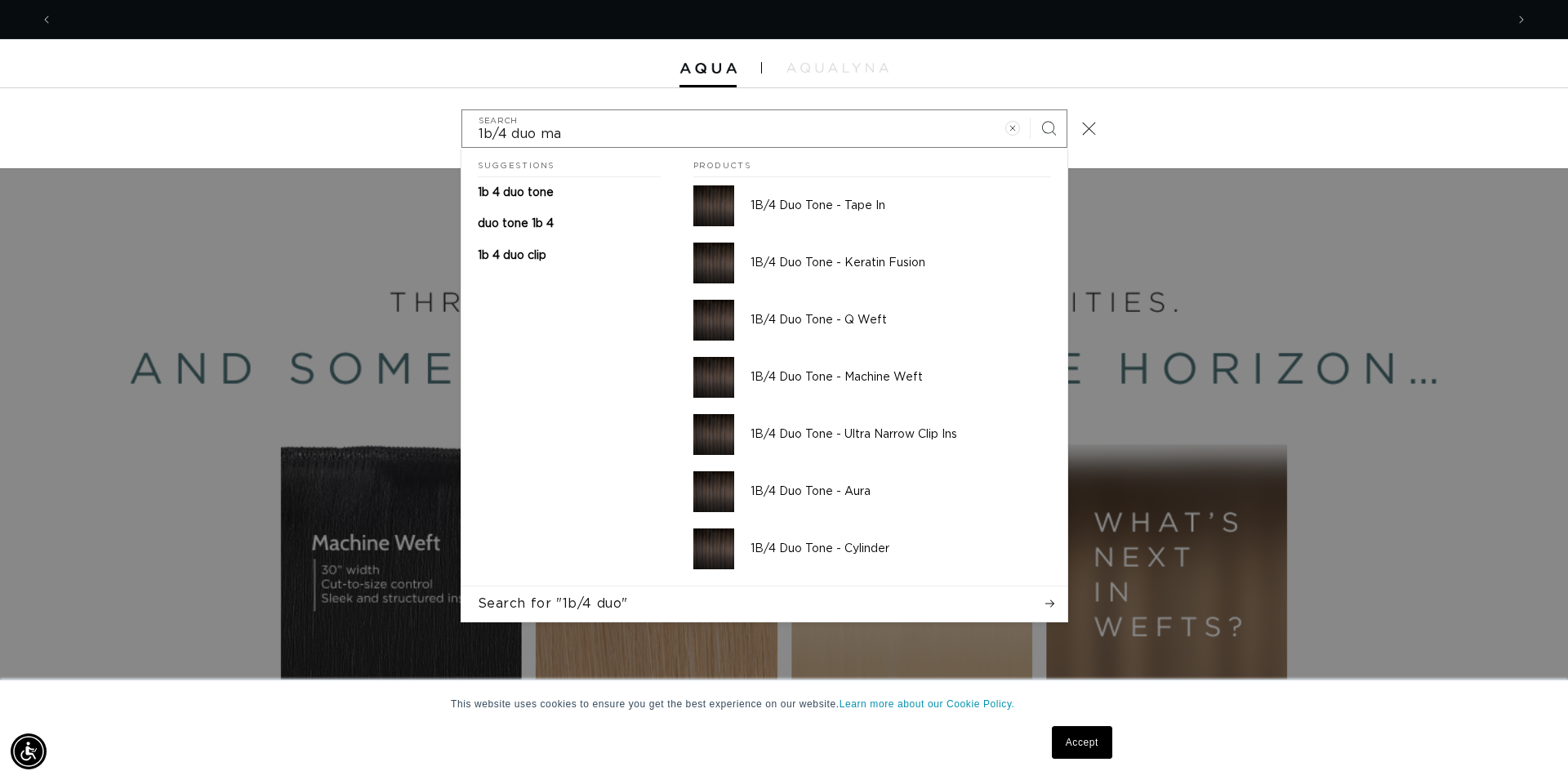
scroll to position [0, 2904]
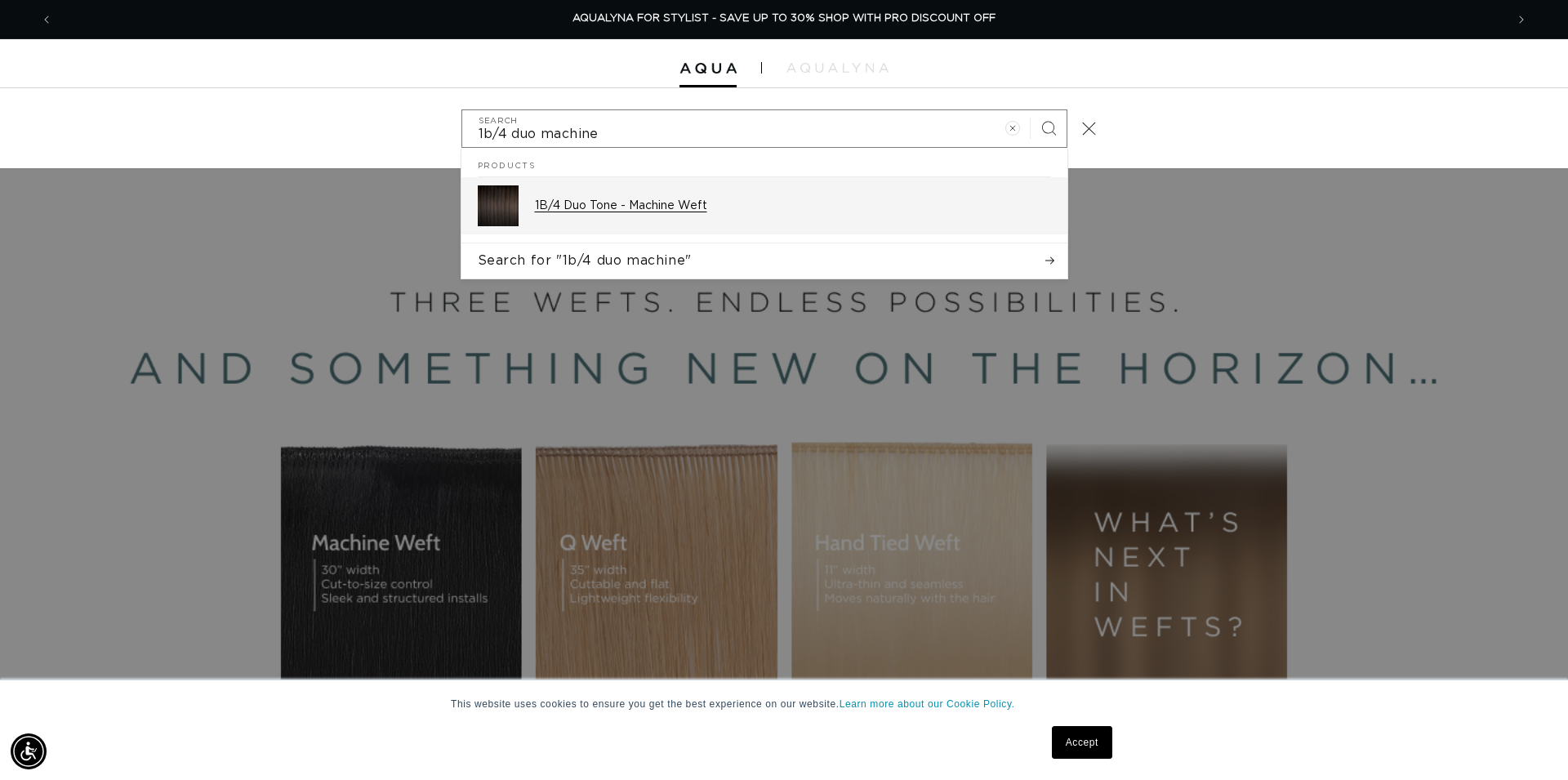
type input "1b/4 duo machine"
click at [567, 213] on p "1B/4 Duo Tone - Machine Weft" at bounding box center [793, 205] width 516 height 15
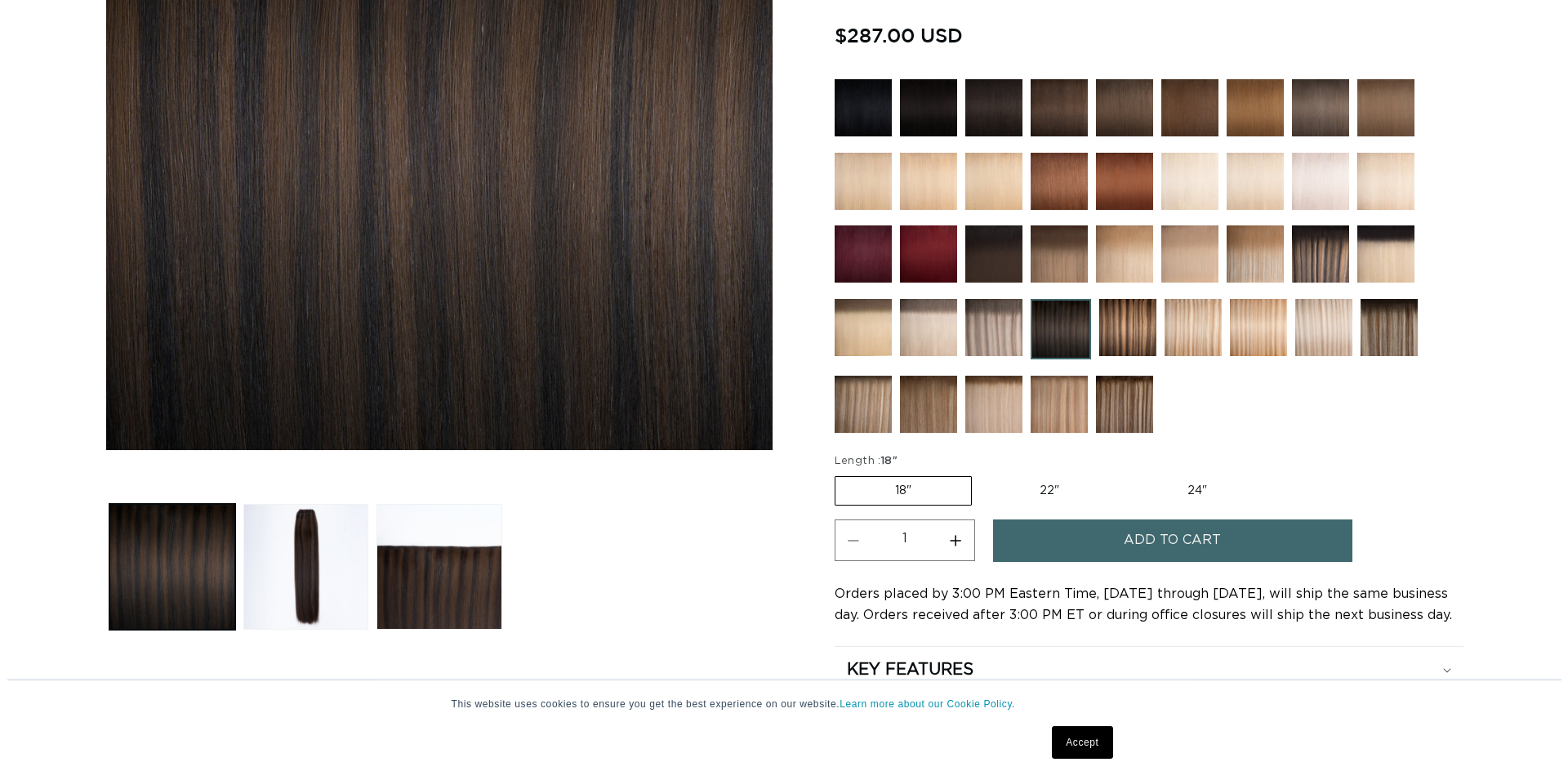
scroll to position [583, 0]
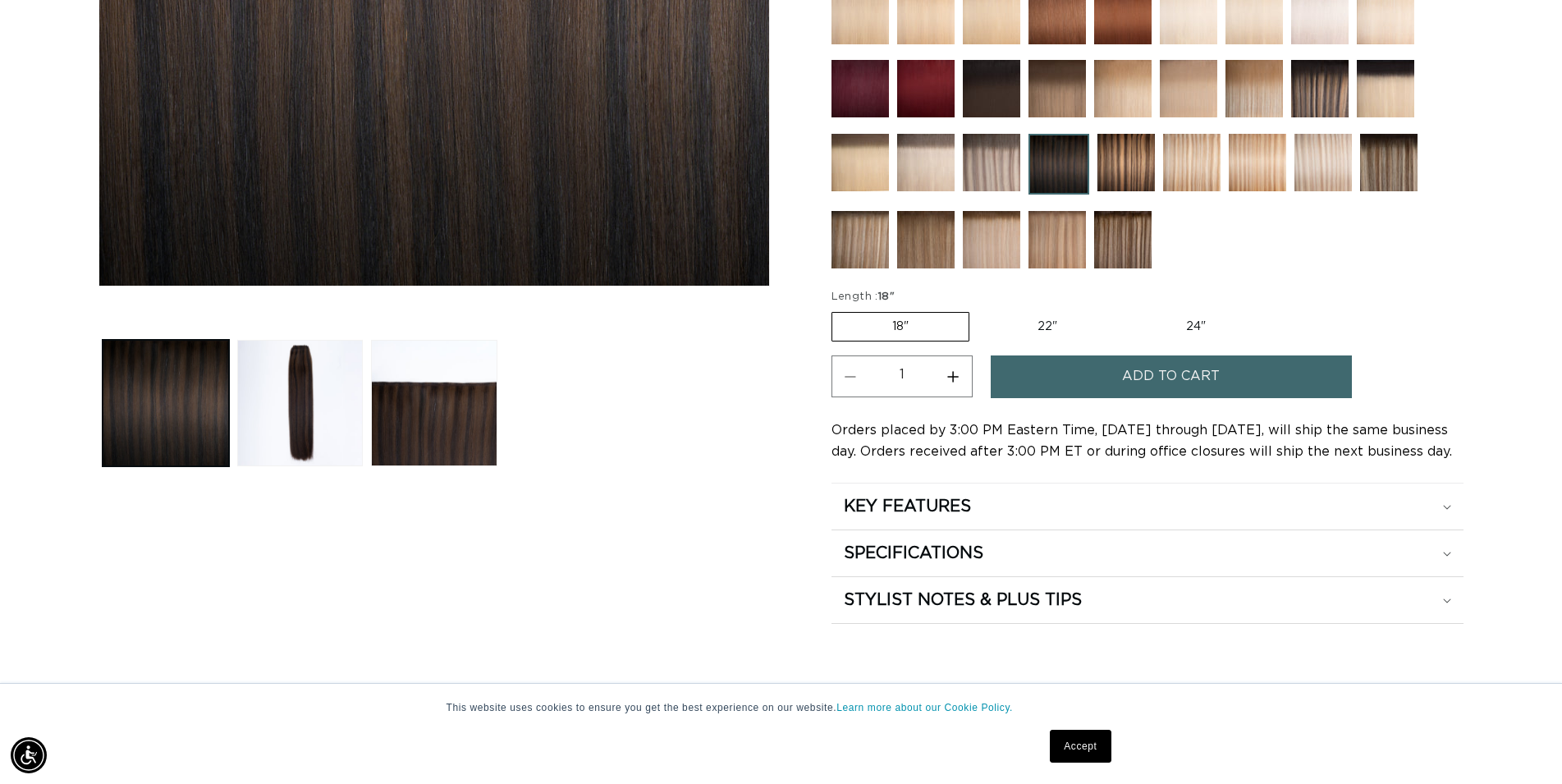
click at [1127, 373] on span "Add to cart" at bounding box center [1170, 376] width 97 height 42
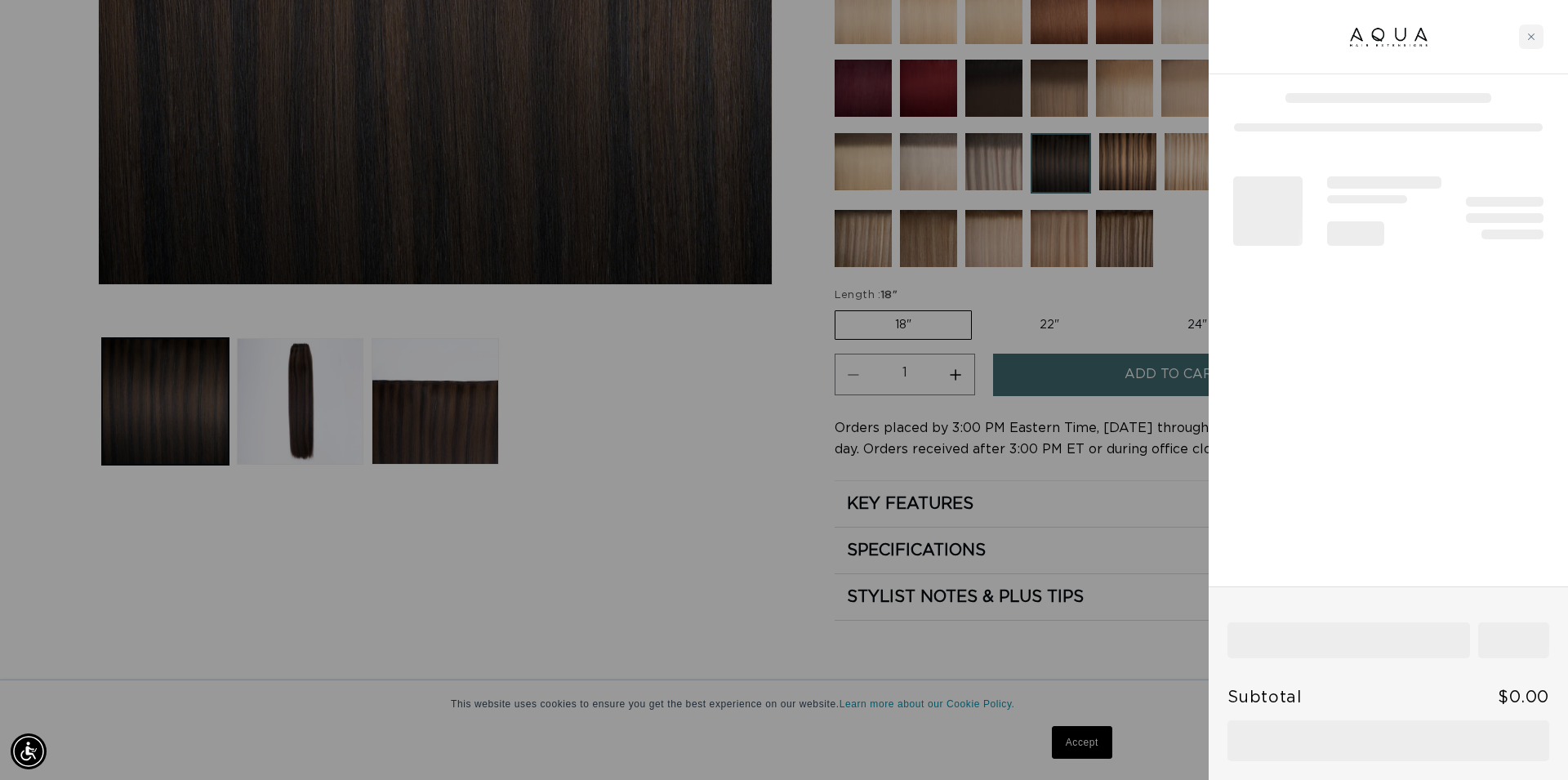
scroll to position [0, 1452]
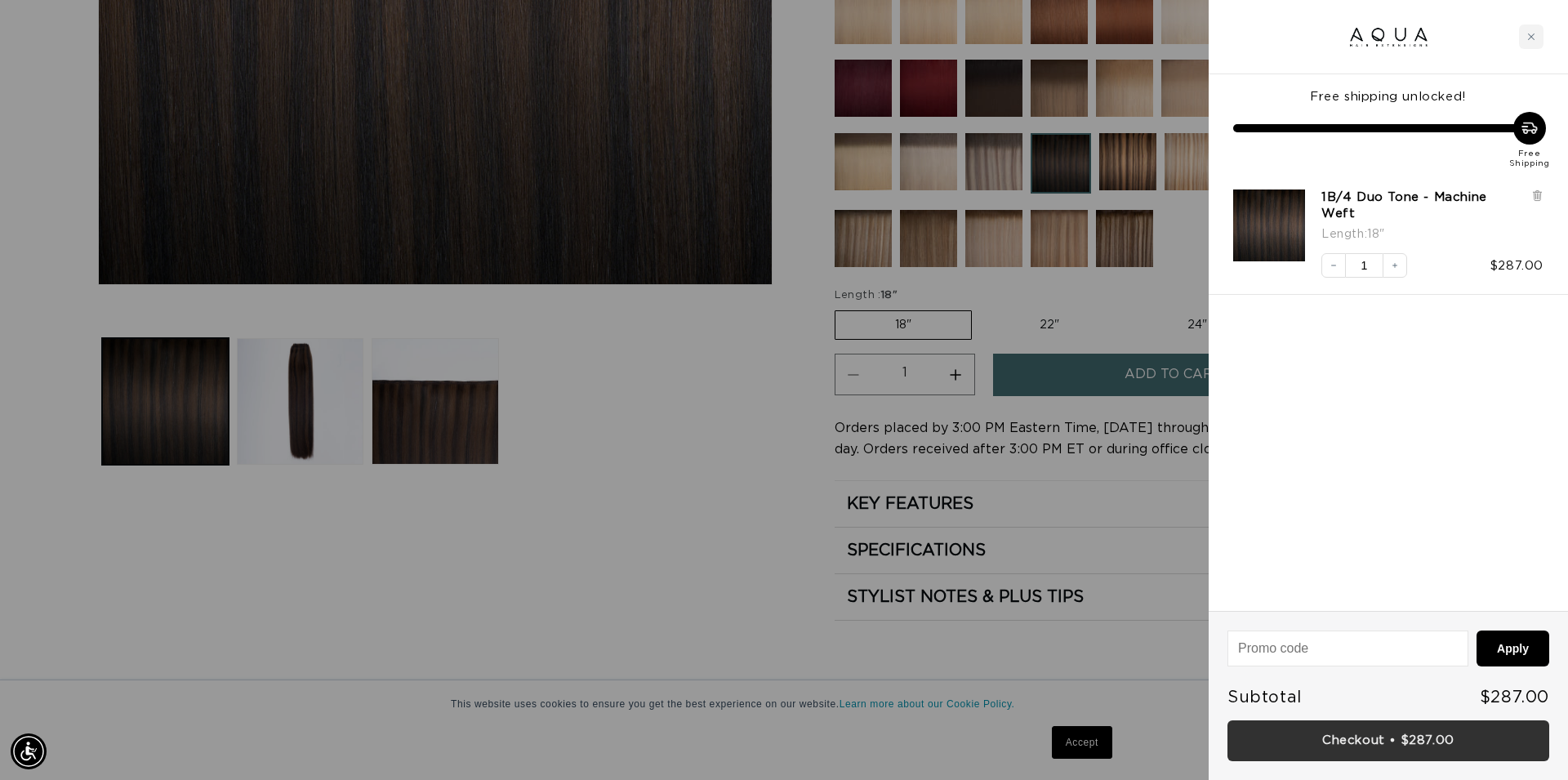
click at [1403, 741] on link "Checkout • $287.00" at bounding box center [1388, 741] width 322 height 42
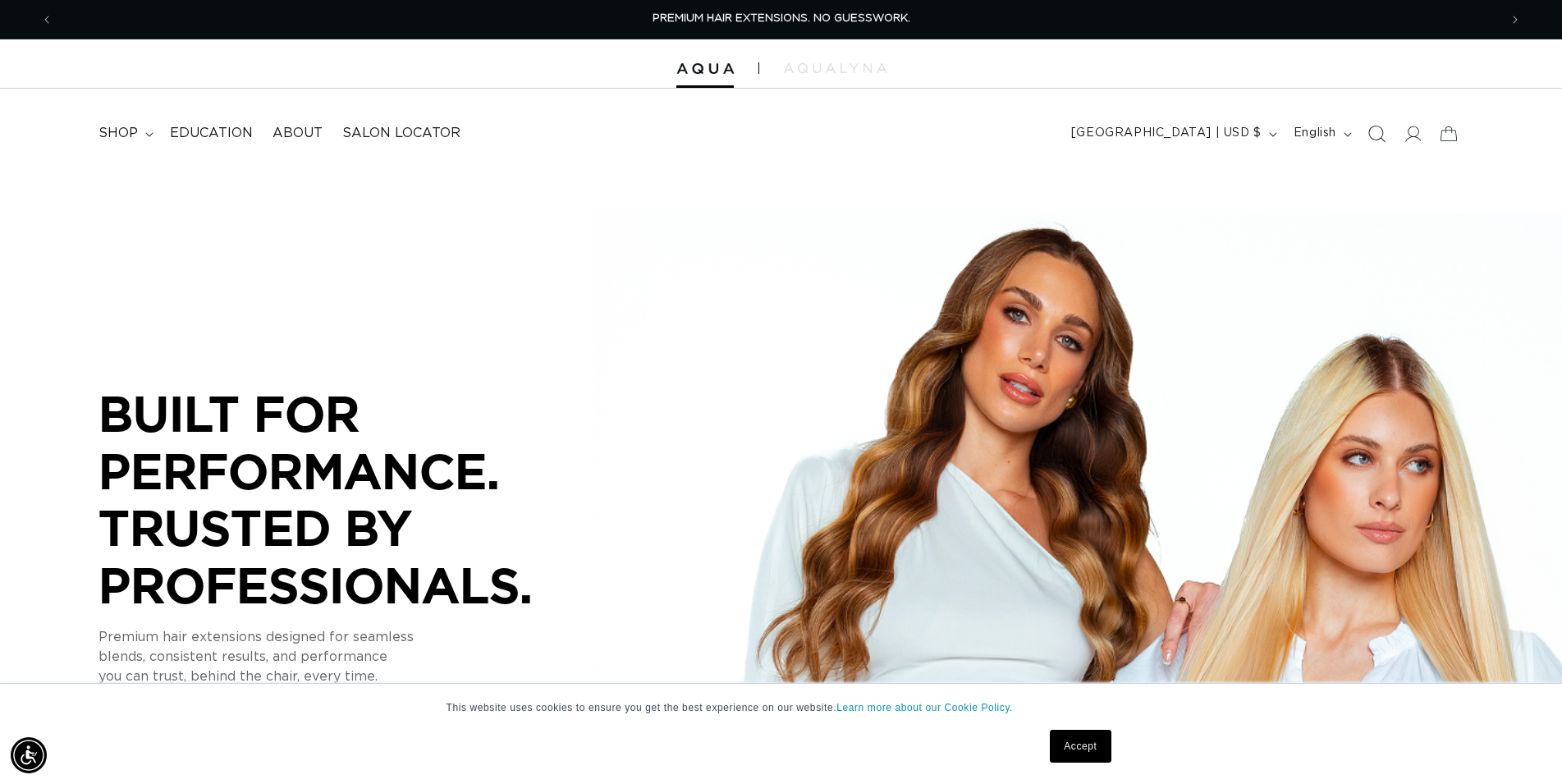
click at [1374, 133] on icon "Search" at bounding box center [1376, 133] width 17 height 17
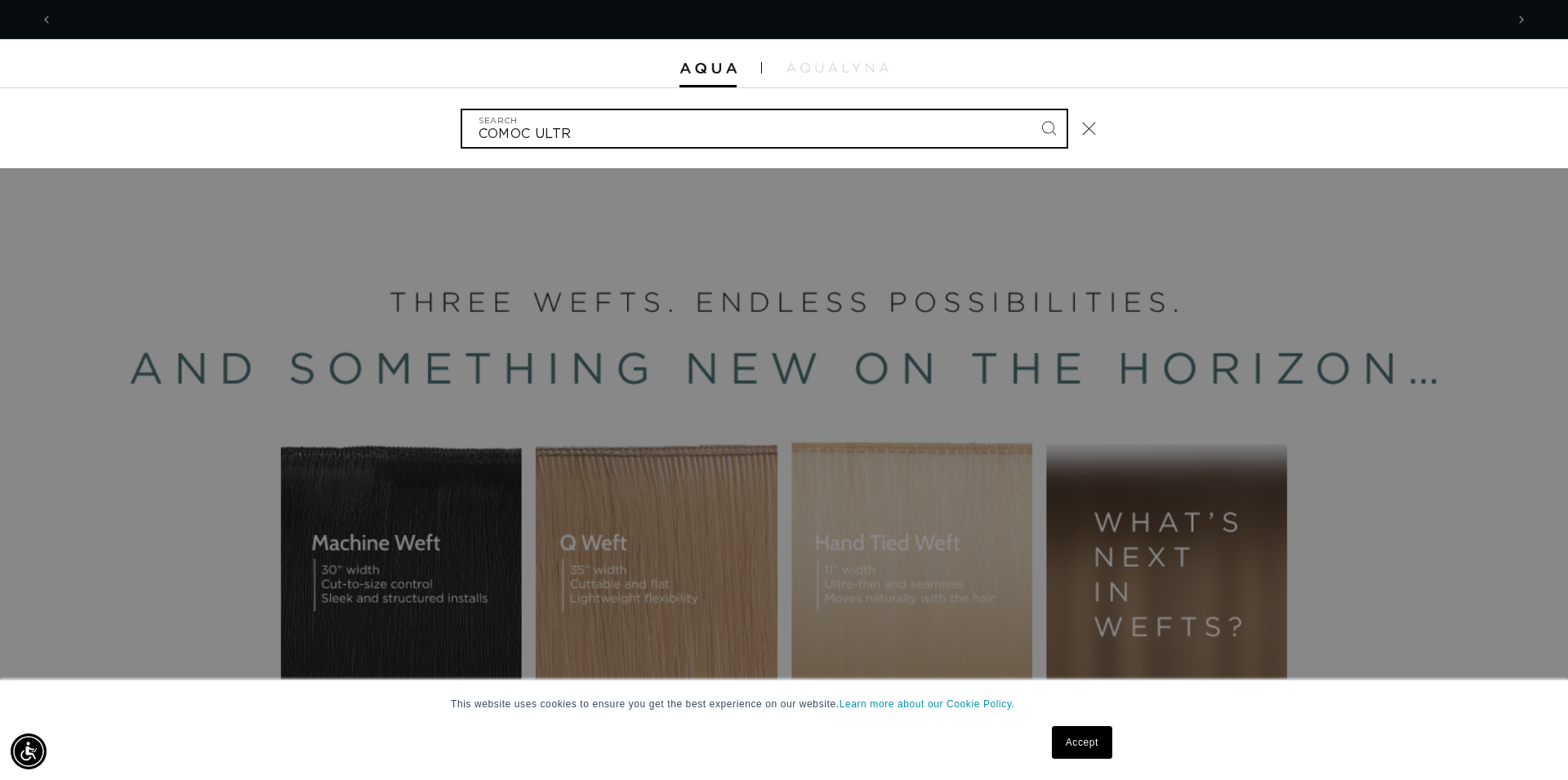
scroll to position [0, 1452]
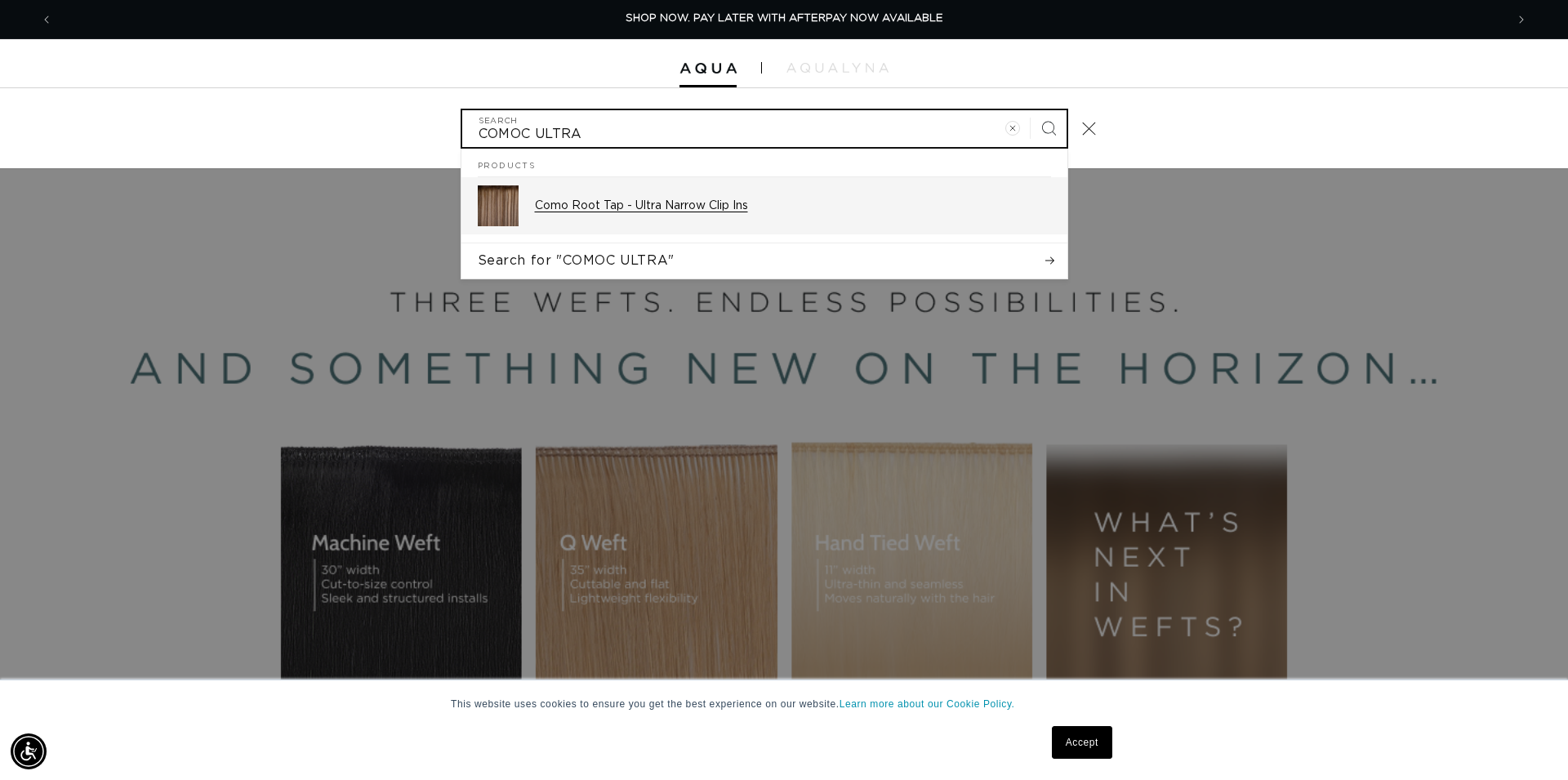
type input "COMOC ULTRA"
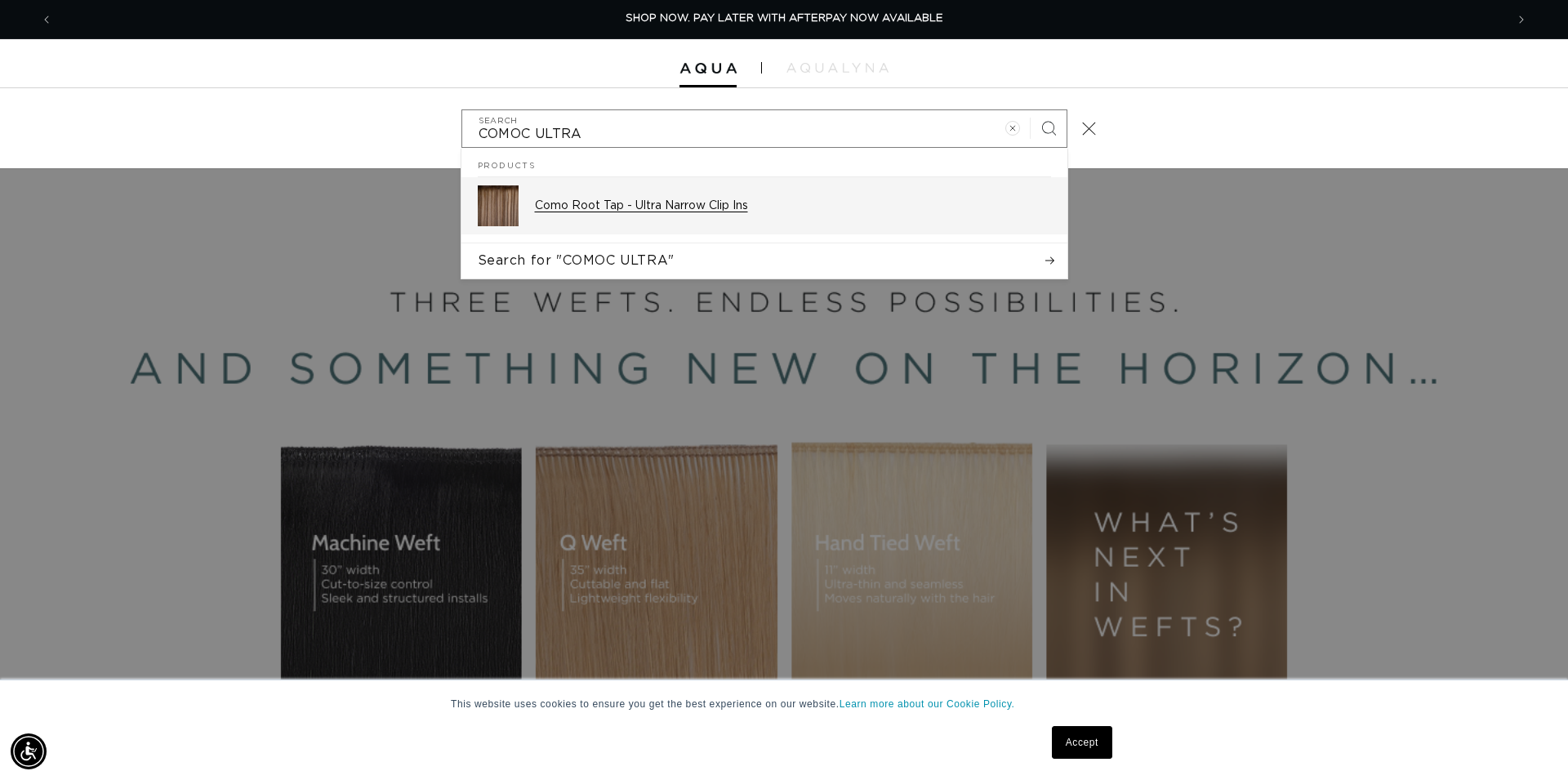
click at [703, 181] on link "Como Root Tap - Ultra Narrow Clip Ins" at bounding box center [765, 205] width 606 height 57
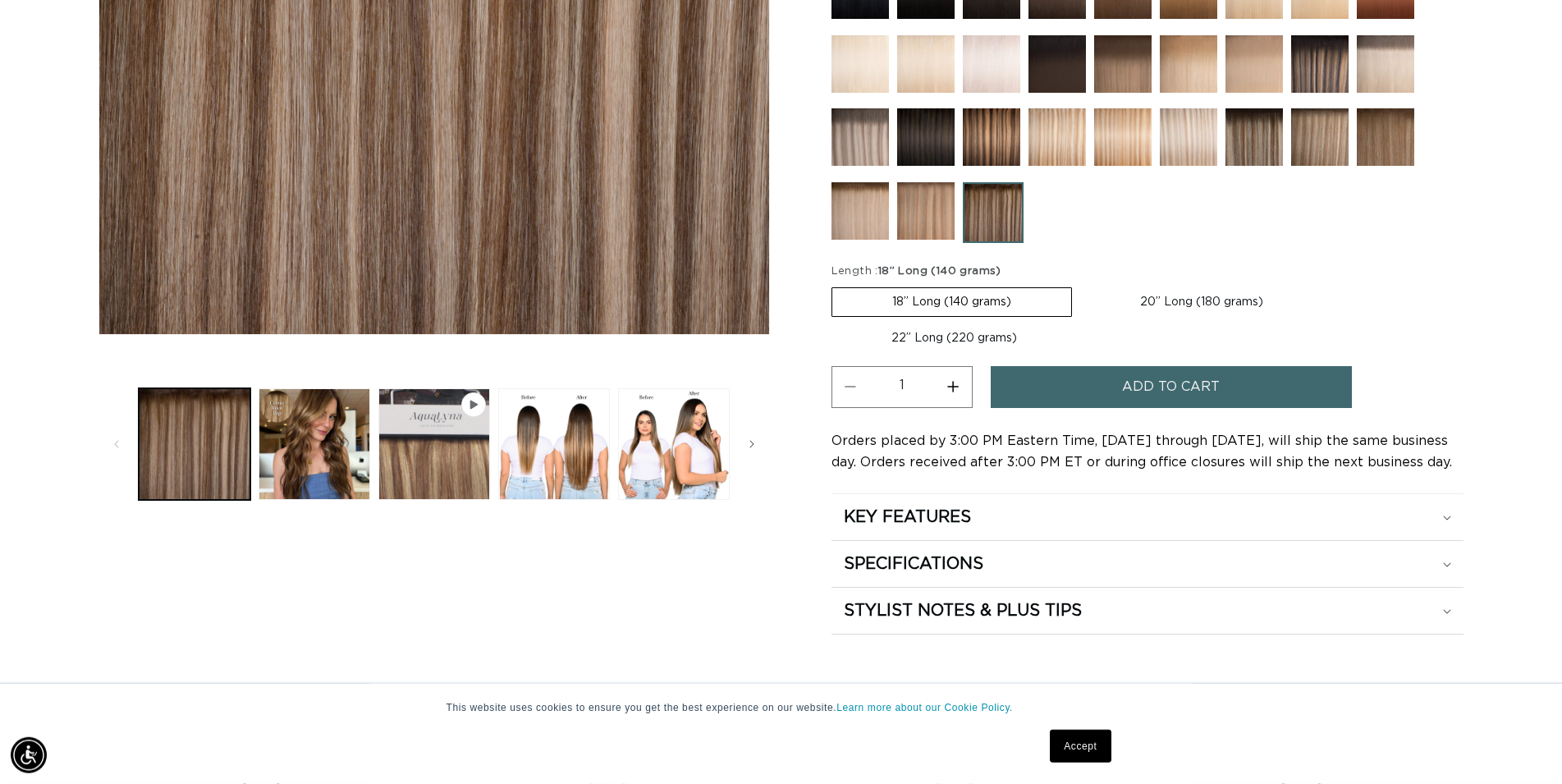
scroll to position [586, 0]
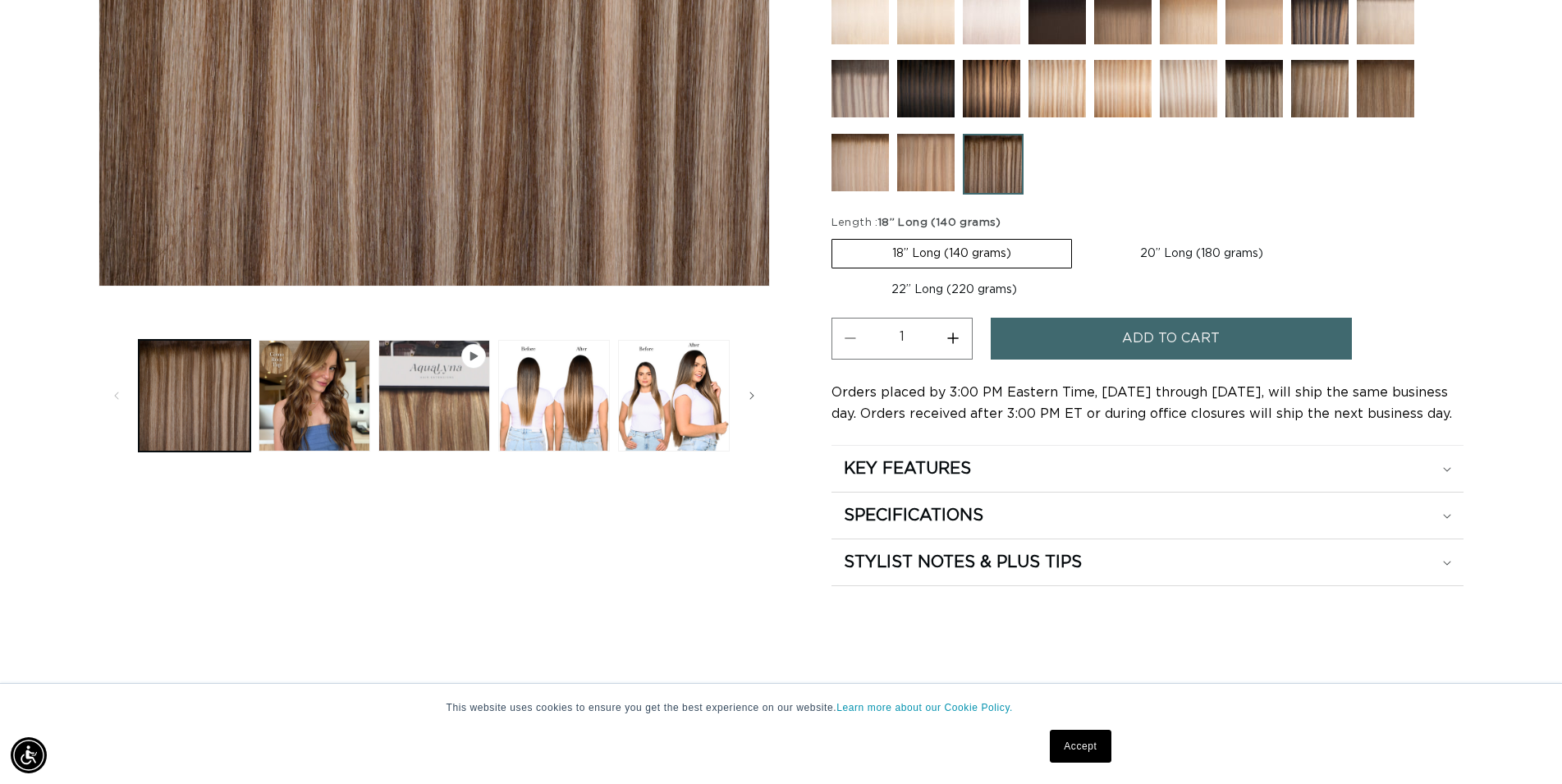
click at [1146, 258] on label "20” Long (180 grams) Variant sold out or unavailable" at bounding box center [1201, 253] width 243 height 28
click at [1081, 237] on input "20” Long (180 grams) Variant sold out or unavailable" at bounding box center [1080, 236] width 1 height 1
radio input "true"
click at [1159, 333] on span "Add to cart" at bounding box center [1170, 338] width 97 height 42
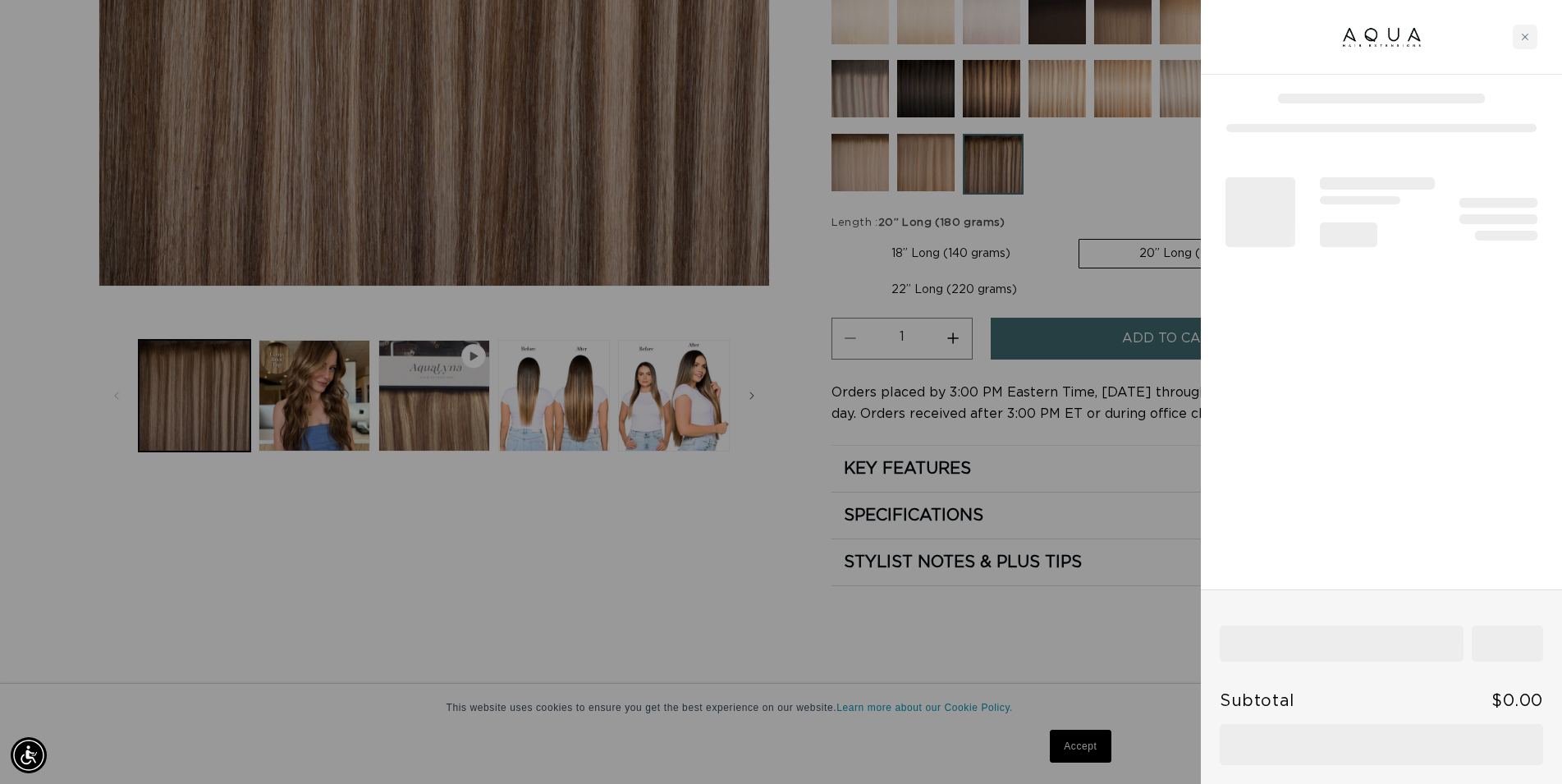
scroll to position [0, 1459]
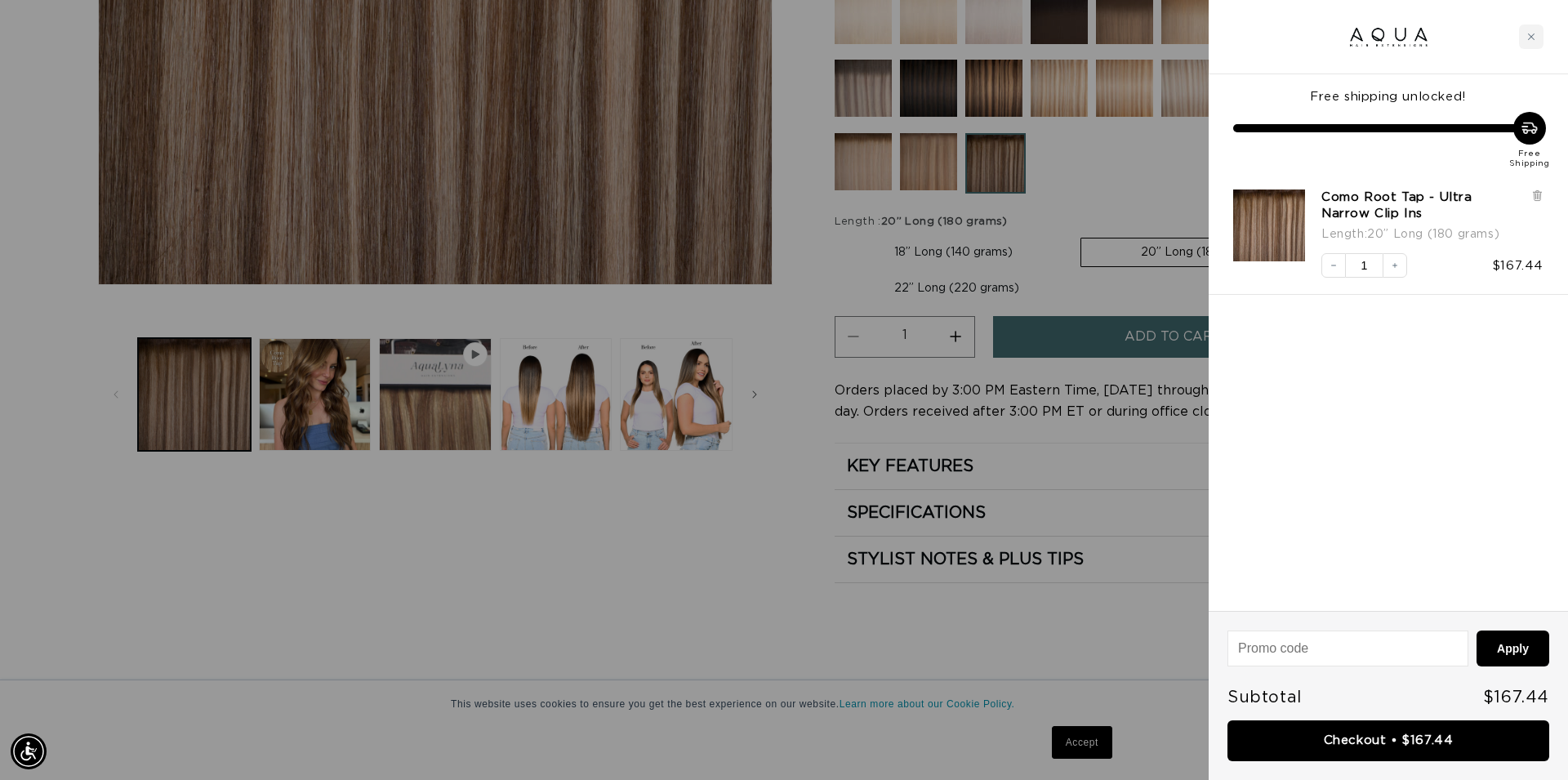
click at [739, 576] on div at bounding box center [784, 390] width 1568 height 780
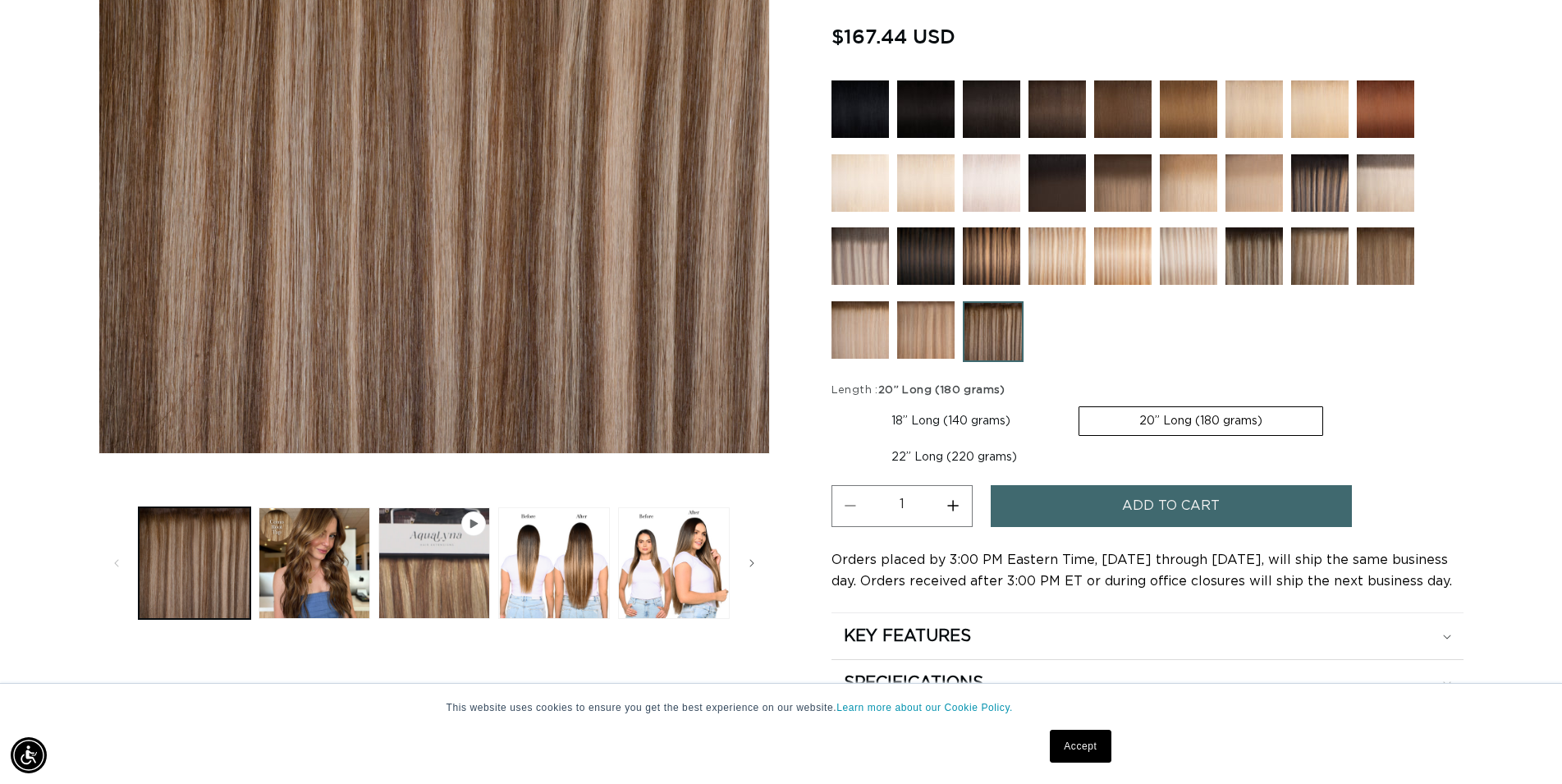
scroll to position [0, 0]
click at [861, 253] on img at bounding box center [860, 256] width 58 height 58
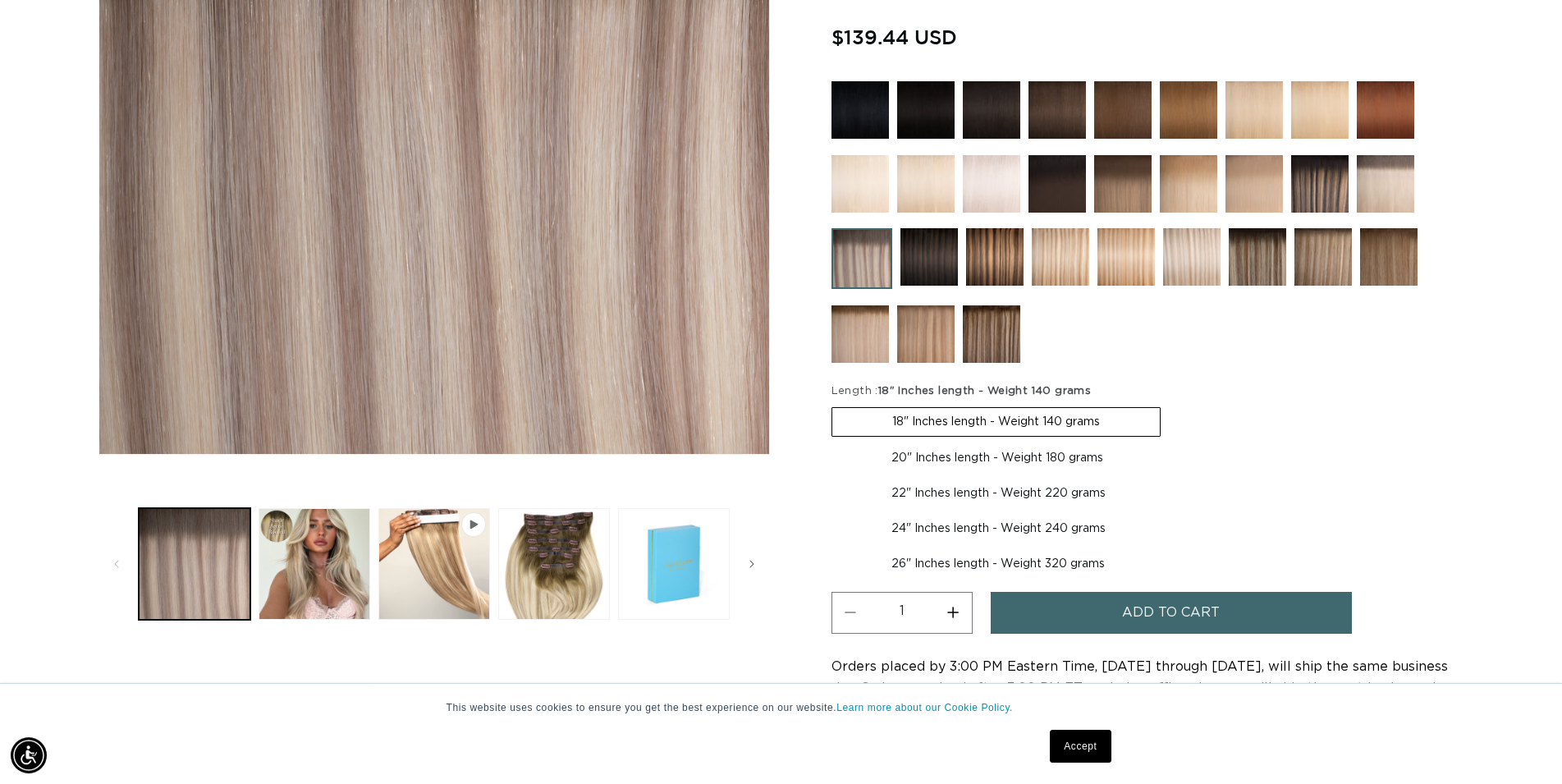
scroll to position [418, 0]
click at [1105, 461] on label "20" Inches length - Weight 180 grams Variant sold out or unavailable" at bounding box center [997, 457] width 331 height 28
click at [1169, 404] on input "20" Inches length - Weight 180 grams Variant sold out or unavailable" at bounding box center [1169, 403] width 1 height 1
radio input "true"
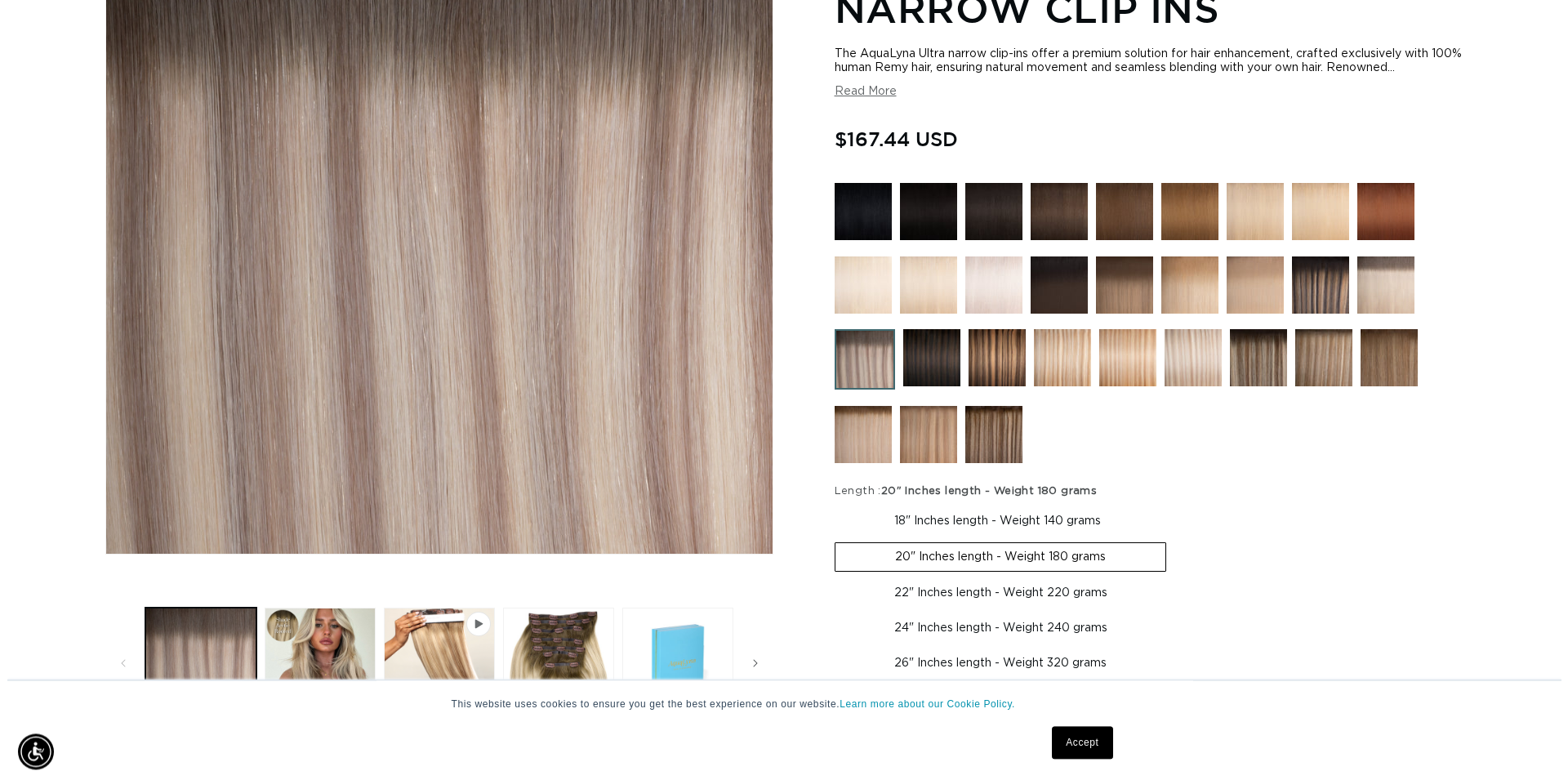
scroll to position [416, 0]
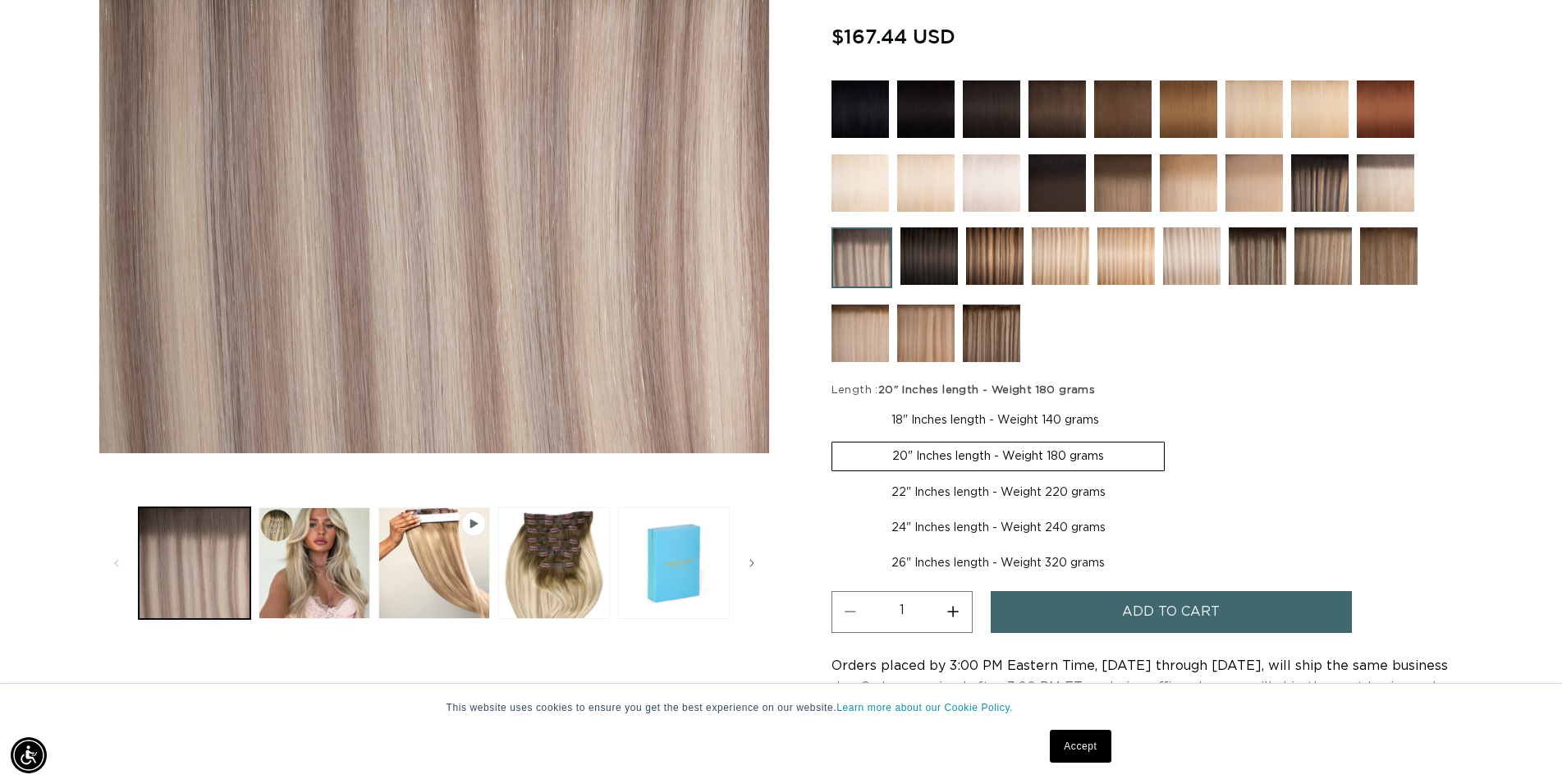
click at [1136, 606] on span "Add to cart" at bounding box center [1170, 612] width 97 height 42
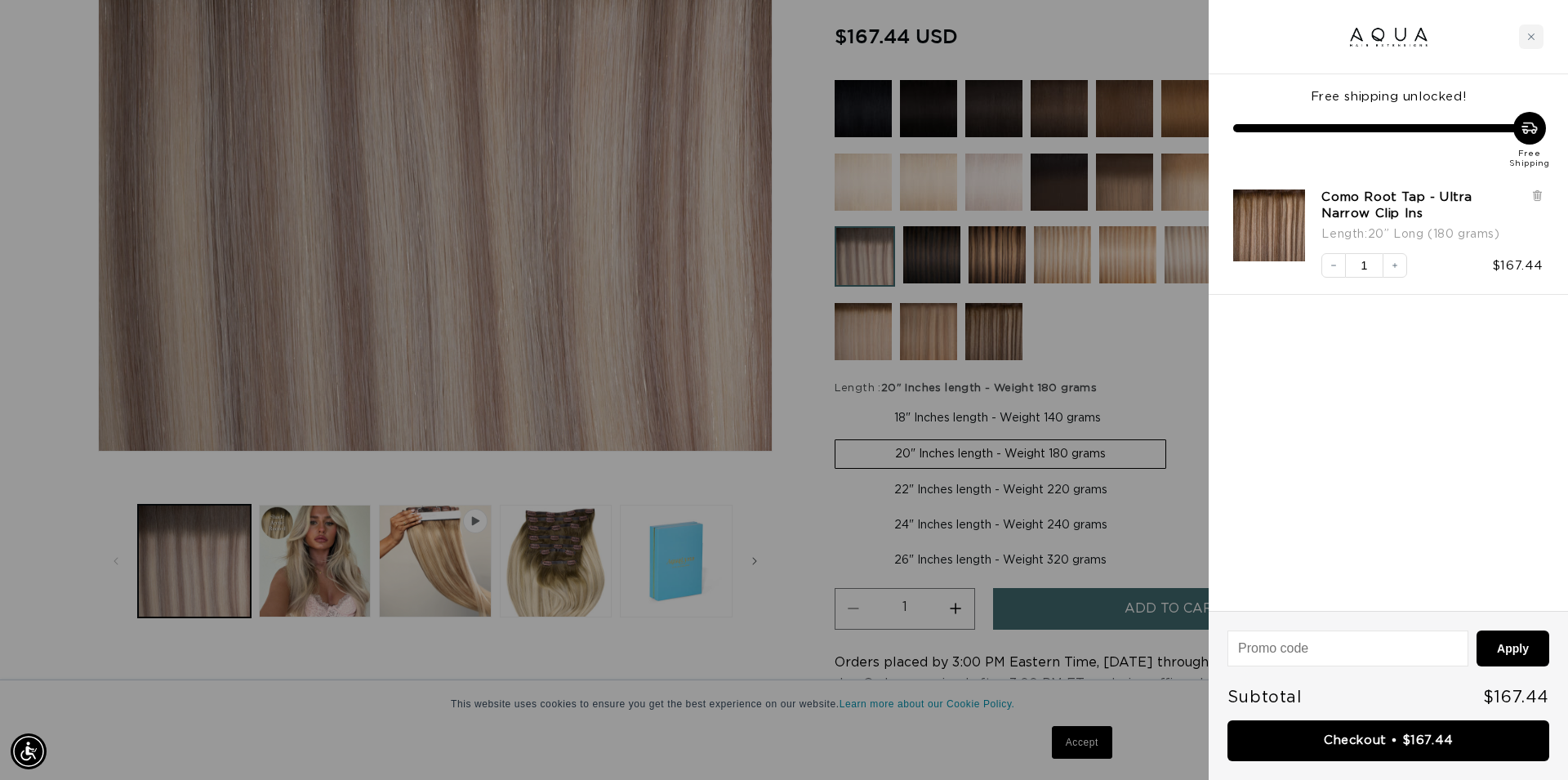
scroll to position [0, 1452]
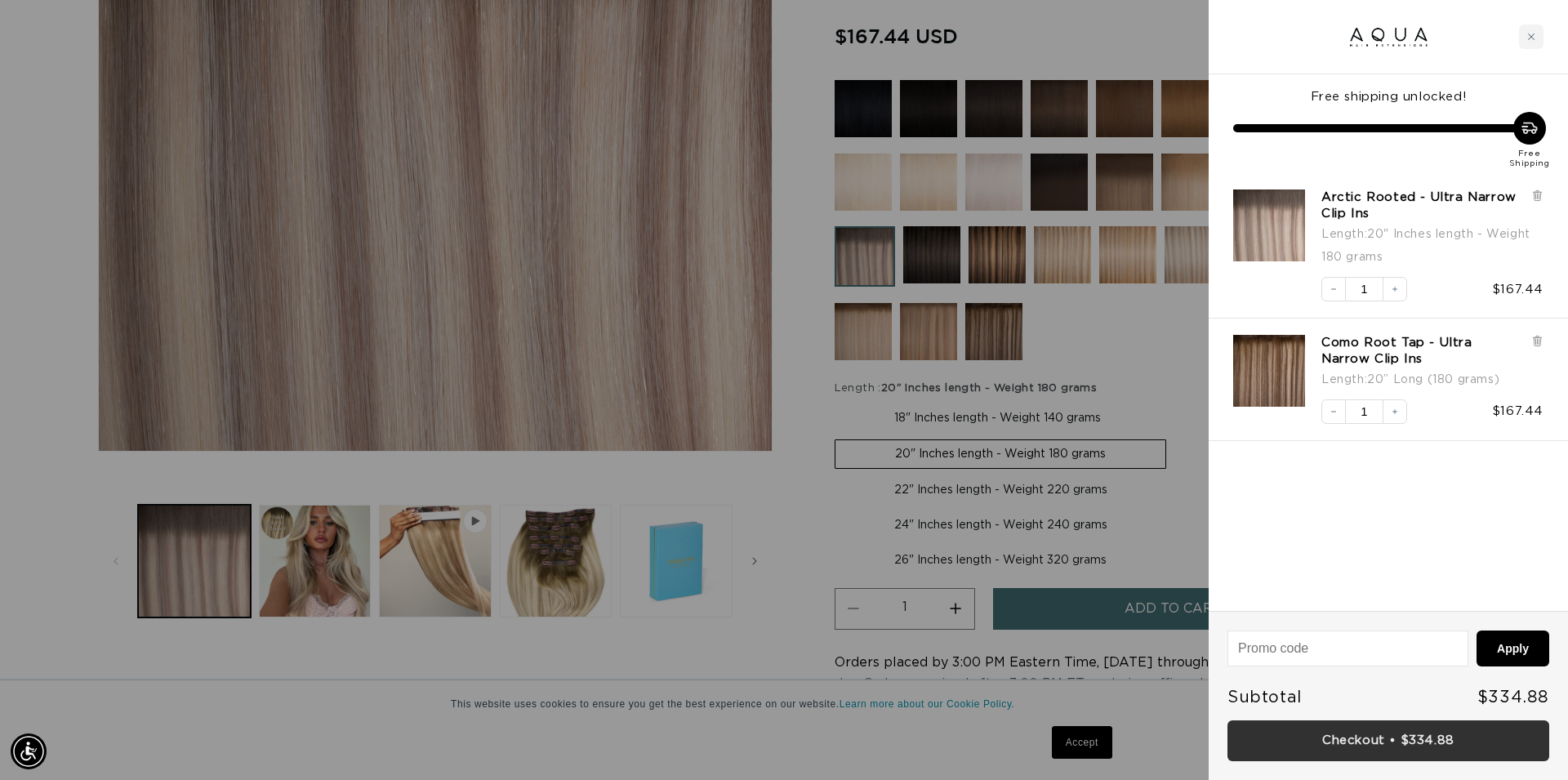
click at [1356, 737] on link "Checkout • $334.88" at bounding box center [1388, 741] width 322 height 42
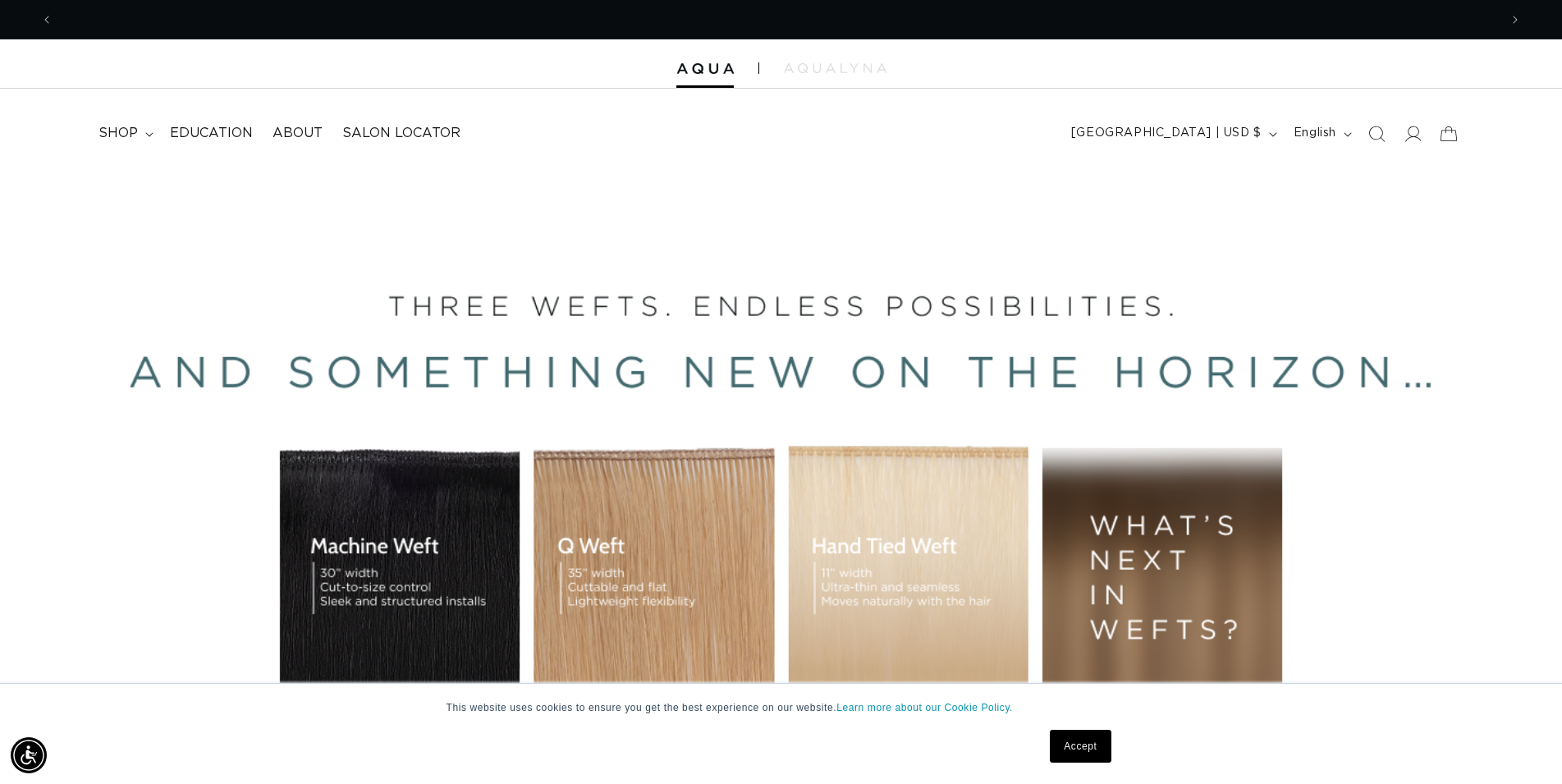
scroll to position [0, 1445]
